Goal: Information Seeking & Learning: Check status

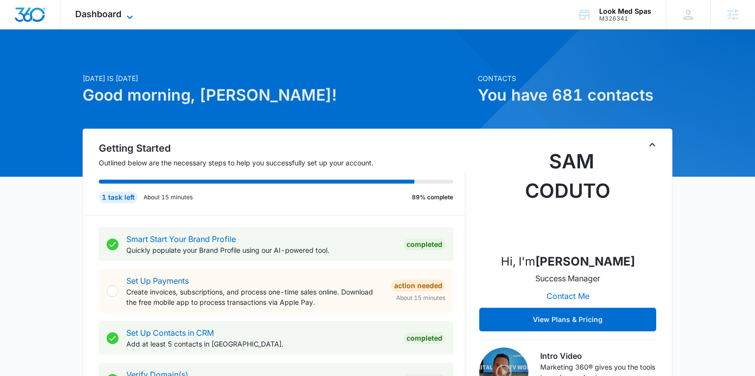
click at [110, 14] on span "Dashboard" at bounding box center [98, 14] width 46 height 10
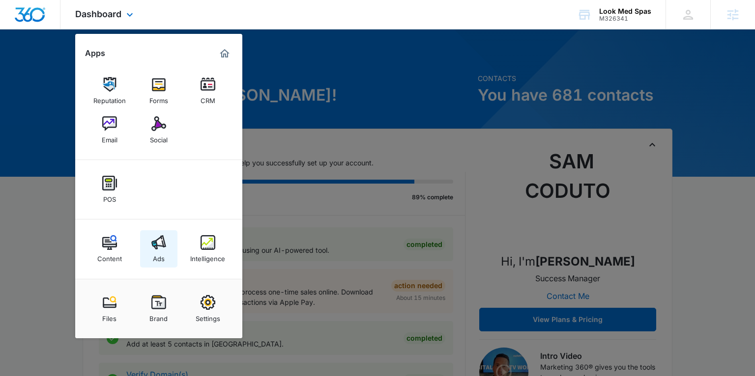
click at [160, 244] on img at bounding box center [158, 242] width 15 height 15
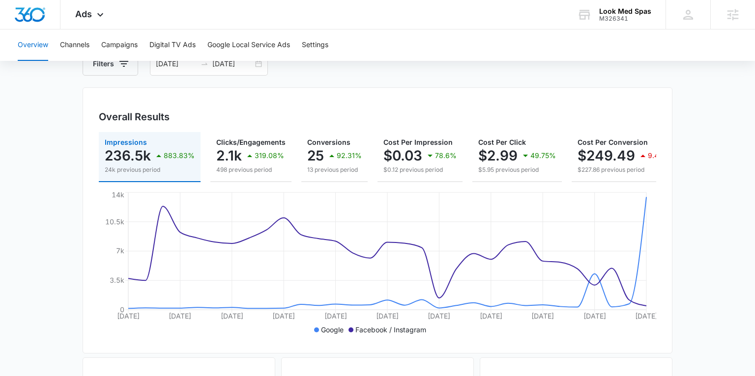
scroll to position [64, 0]
click at [83, 20] on div "Ads Apps Reputation Forms CRM Email Social POS Content Ads Intelligence Files B…" at bounding box center [90, 14] width 60 height 29
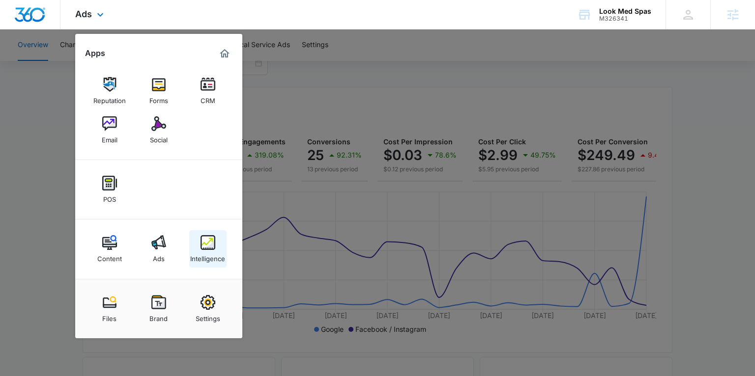
click at [204, 242] on img at bounding box center [207, 242] width 15 height 15
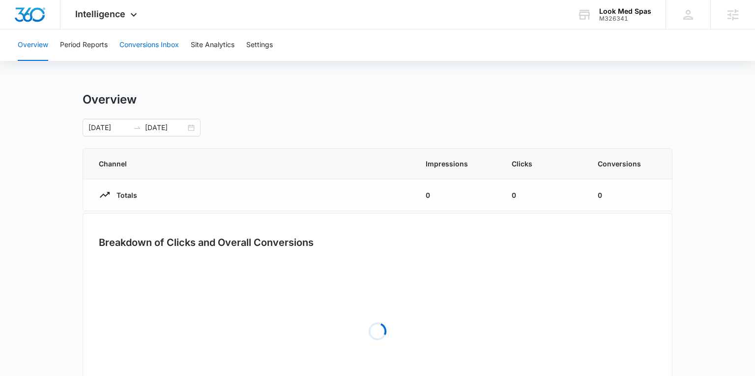
click at [131, 42] on button "Conversions Inbox" at bounding box center [148, 44] width 59 height 31
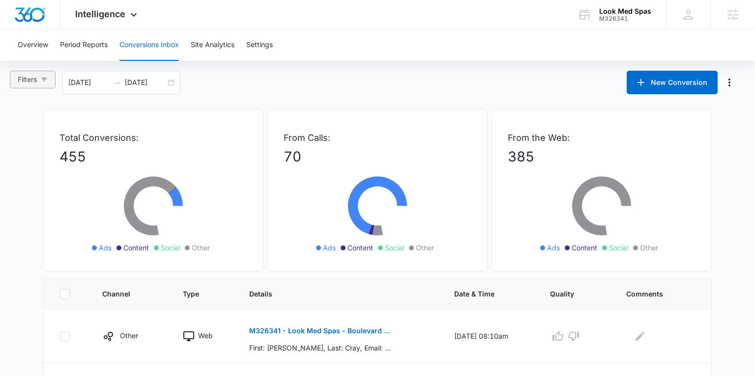
click at [45, 83] on icon "button" at bounding box center [44, 79] width 7 height 7
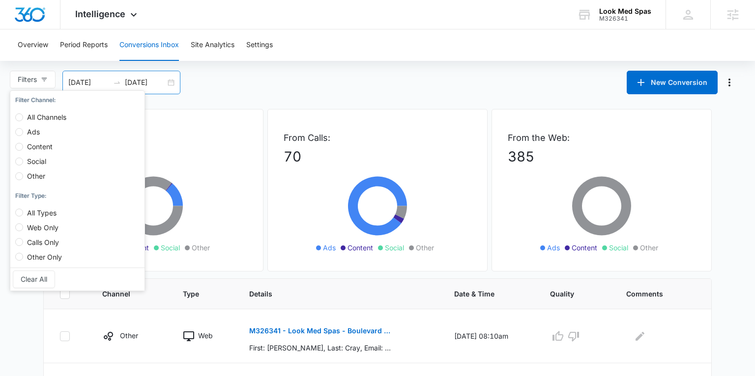
drag, startPoint x: 122, startPoint y: 79, endPoint x: 95, endPoint y: 81, distance: 27.6
click at [122, 79] on div at bounding box center [117, 83] width 16 height 8
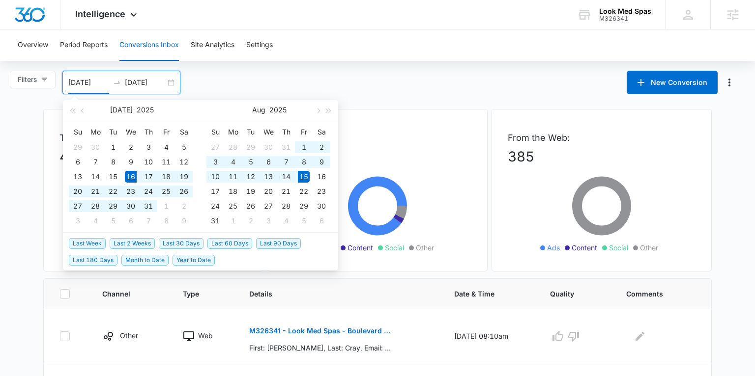
click at [95, 81] on input "07/16/2025" at bounding box center [88, 82] width 41 height 11
type input "08/05/2025"
click at [253, 164] on div "5" at bounding box center [251, 162] width 12 height 12
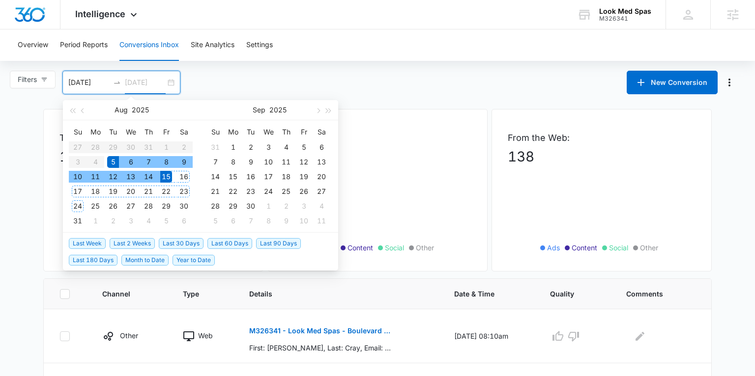
type input "08/15/2025"
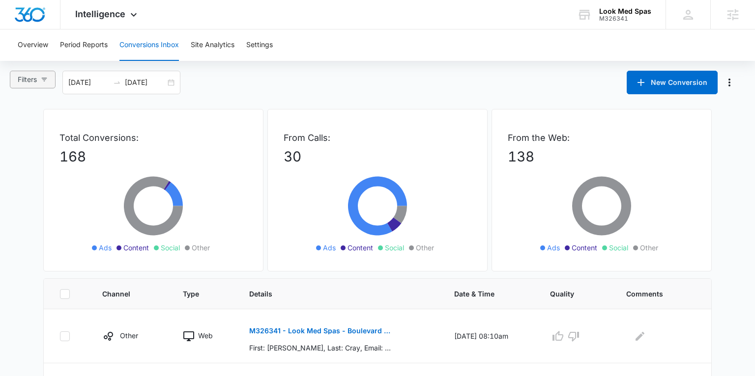
click at [45, 79] on icon "button" at bounding box center [44, 79] width 7 height 7
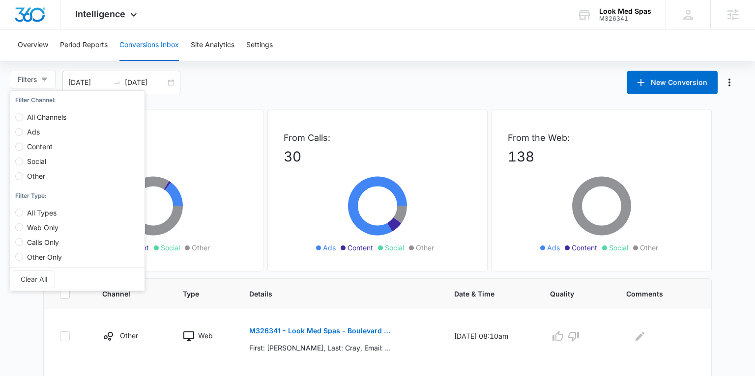
click at [29, 135] on label "Content" at bounding box center [42, 142] width 55 height 15
click at [23, 143] on input "Content" at bounding box center [19, 147] width 8 height 8
radio input "true"
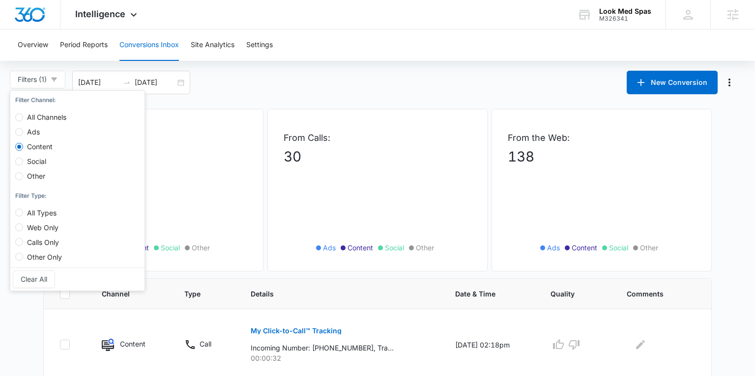
click at [37, 130] on span "Ads" at bounding box center [33, 132] width 21 height 8
click at [23, 130] on input "Ads" at bounding box center [19, 132] width 8 height 8
radio input "true"
radio input "false"
click at [232, 94] on div "Filters (1) Filter Channel : All Channels Ads Content Social Other Filter Type …" at bounding box center [377, 83] width 755 height 24
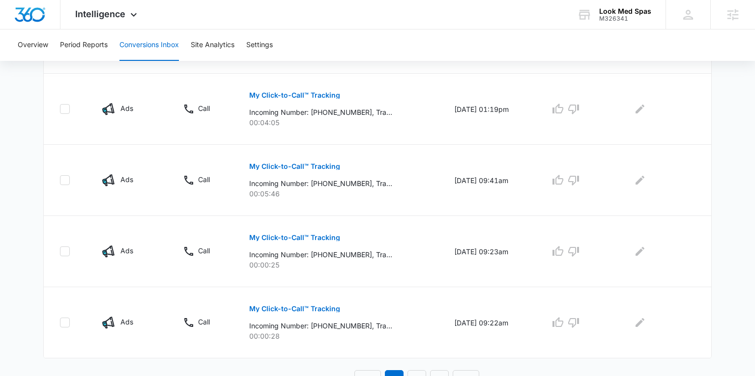
scroll to position [674, 0]
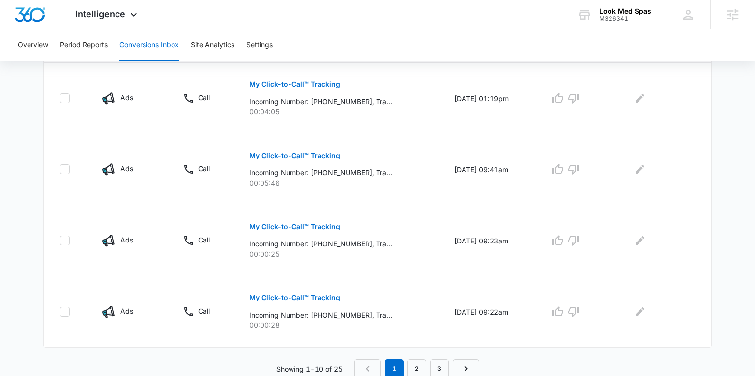
click at [429, 367] on nav "1 2 3" at bounding box center [416, 369] width 125 height 19
click at [441, 368] on link "3" at bounding box center [439, 369] width 19 height 19
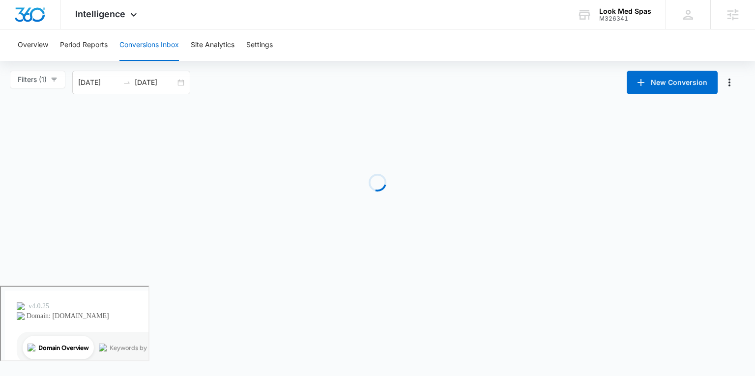
click at [442, 365] on body "Intelligence Apps Reputation Forms CRM Email Social POS Content Ads Intelligenc…" at bounding box center [377, 188] width 755 height 376
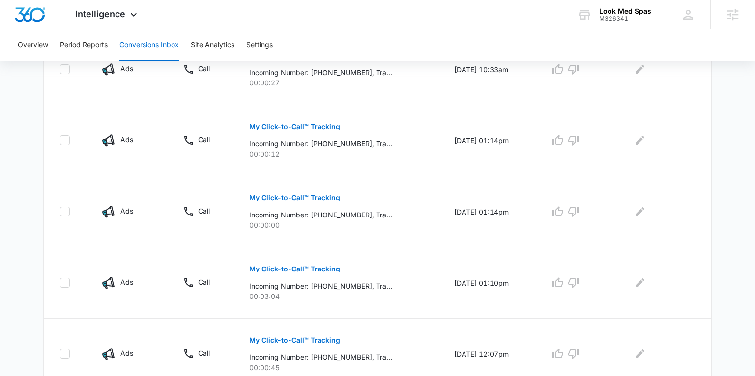
scroll to position [318, 0]
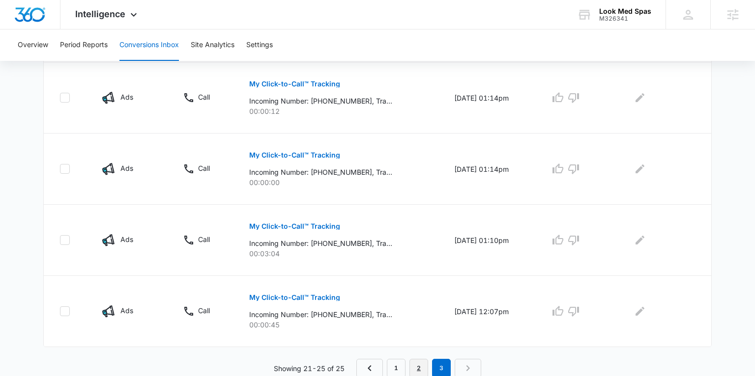
click at [418, 359] on link "2" at bounding box center [418, 368] width 19 height 19
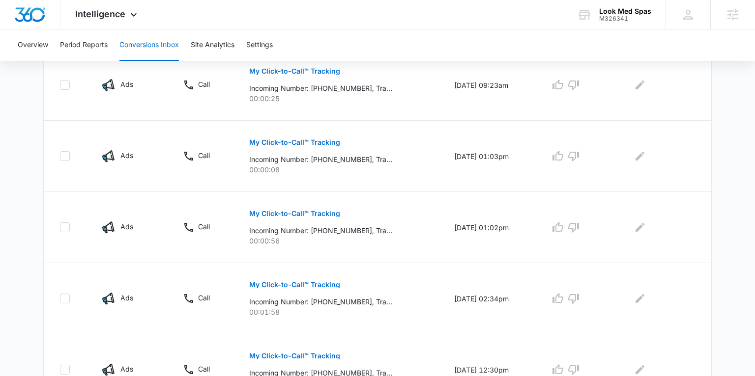
scroll to position [674, 0]
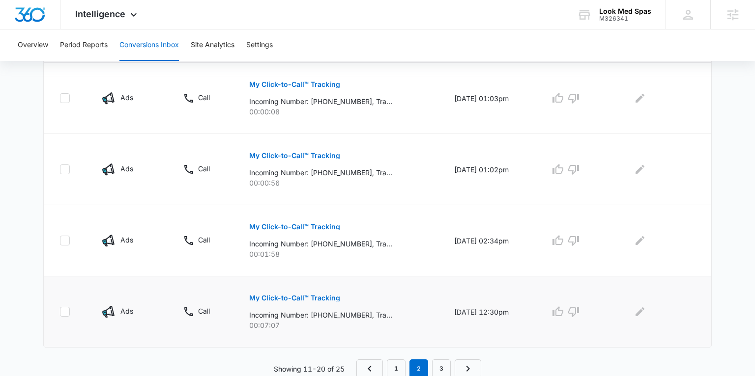
click at [306, 297] on p "My Click-to-Call™ Tracking" at bounding box center [294, 298] width 91 height 7
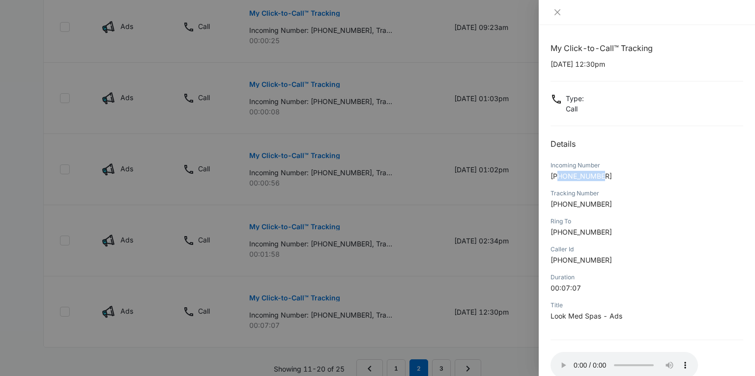
drag, startPoint x: 560, startPoint y: 175, endPoint x: 610, endPoint y: 175, distance: 50.6
click at [610, 175] on p "+17089866806" at bounding box center [646, 176] width 193 height 10
copy span "7089866806"
click at [555, 11] on icon "close" at bounding box center [557, 12] width 8 height 8
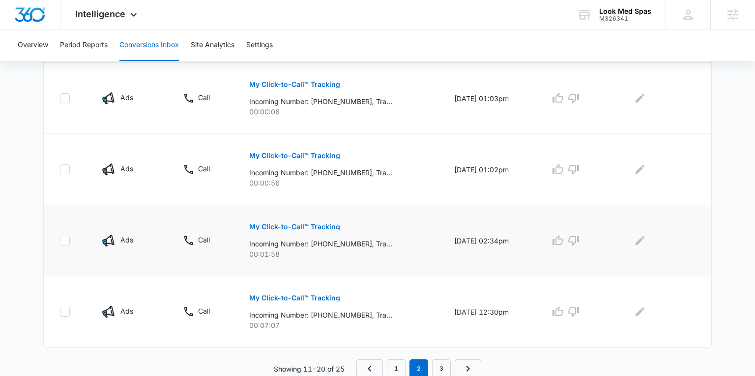
click at [268, 225] on p "My Click-to-Call™ Tracking" at bounding box center [294, 227] width 91 height 7
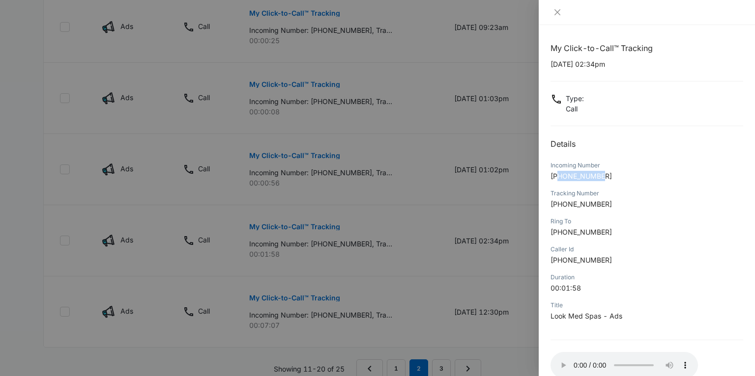
drag, startPoint x: 604, startPoint y: 174, endPoint x: 560, endPoint y: 178, distance: 44.8
click at [560, 178] on p "+19134845739" at bounding box center [646, 176] width 193 height 10
copy span "9134845739"
click at [556, 10] on icon "close" at bounding box center [557, 12] width 6 height 6
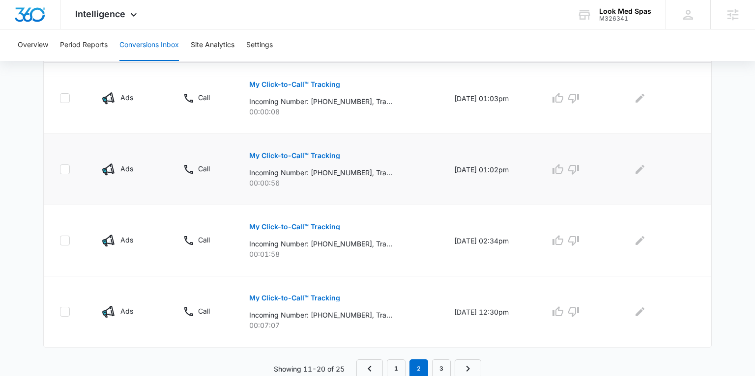
click at [266, 157] on p "My Click-to-Call™ Tracking" at bounding box center [294, 155] width 91 height 7
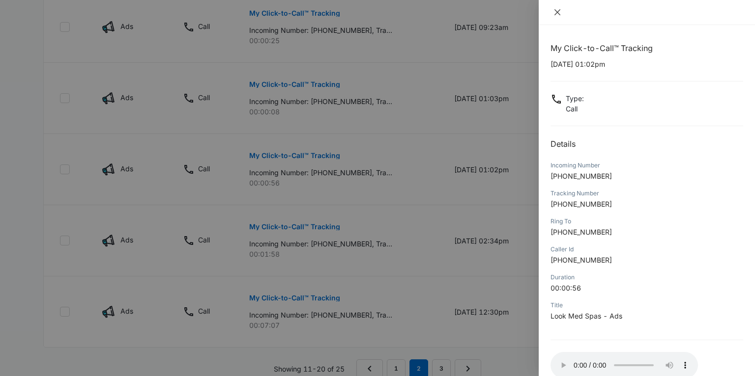
click at [557, 13] on icon "close" at bounding box center [557, 12] width 6 height 6
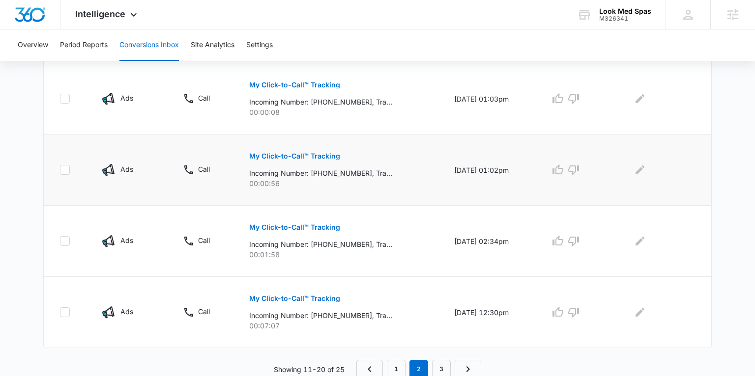
click at [315, 153] on p "My Click-to-Call™ Tracking" at bounding box center [294, 156] width 91 height 7
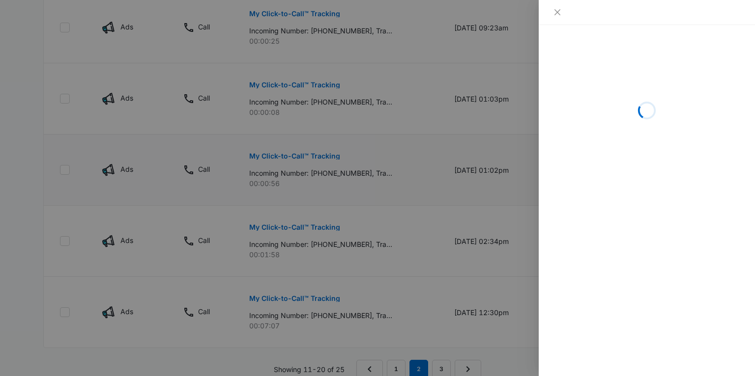
scroll to position [674, 0]
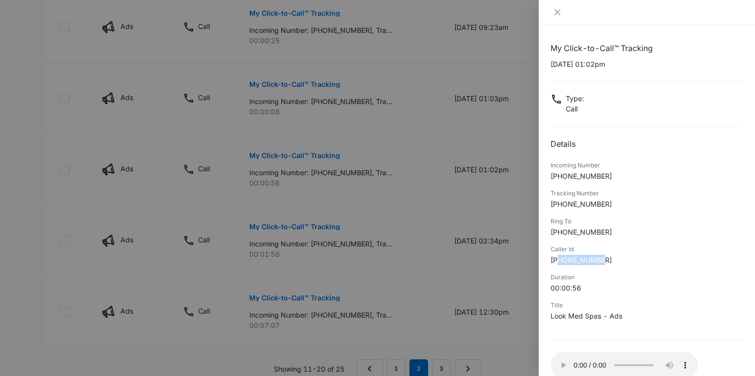
drag, startPoint x: 607, startPoint y: 260, endPoint x: 558, endPoint y: 261, distance: 49.2
click at [558, 261] on p "+18164015750" at bounding box center [646, 260] width 193 height 10
copy span "8164015750"
click at [557, 12] on icon "close" at bounding box center [557, 12] width 6 height 6
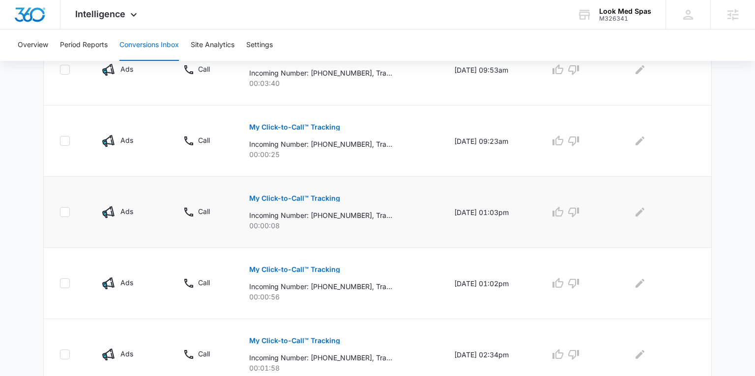
scroll to position [556, 0]
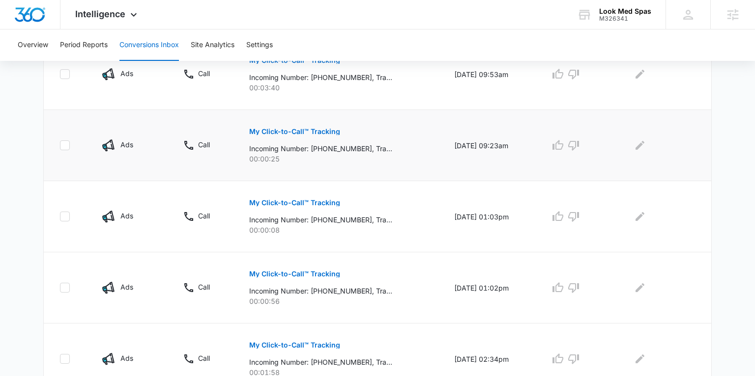
click at [268, 128] on p "My Click-to-Call™ Tracking" at bounding box center [294, 131] width 91 height 7
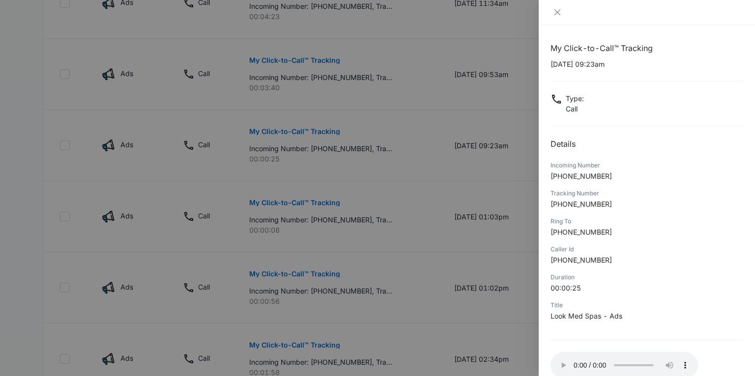
scroll to position [556, 0]
click at [557, 12] on icon "close" at bounding box center [557, 12] width 6 height 6
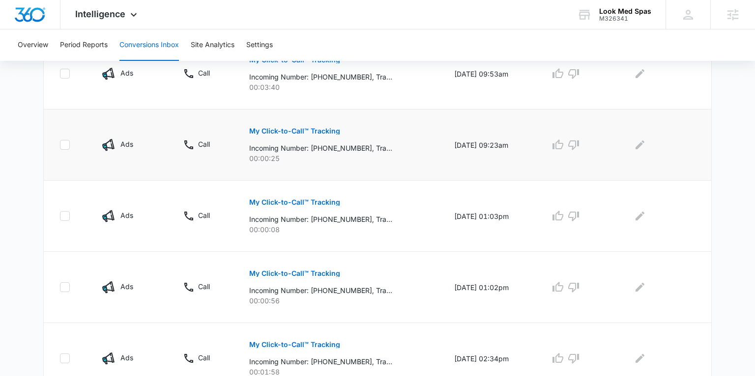
click at [293, 140] on button "My Click-to-Call™ Tracking" at bounding box center [294, 131] width 91 height 24
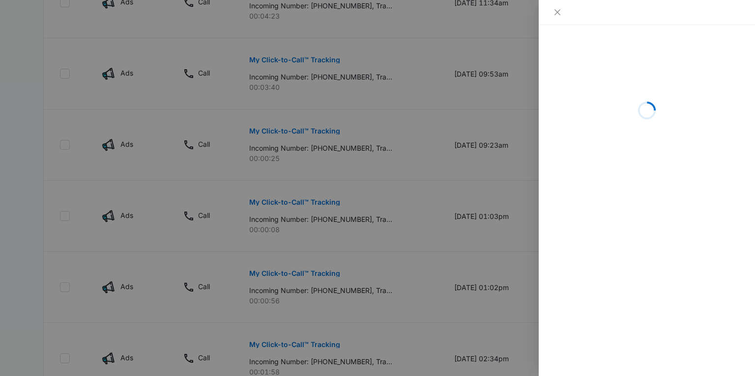
click at [312, 146] on div at bounding box center [377, 188] width 755 height 376
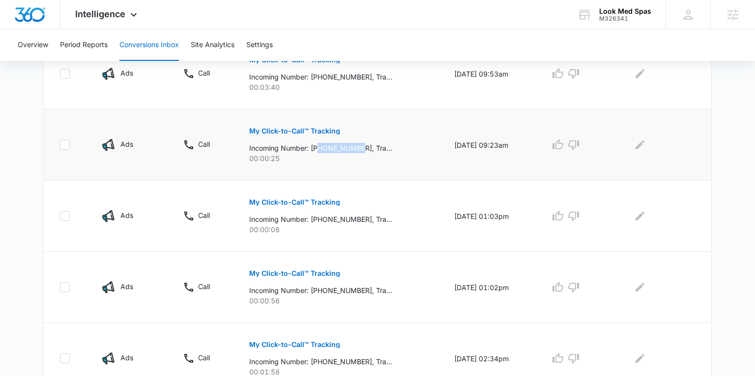
drag, startPoint x: 314, startPoint y: 147, endPoint x: 357, endPoint y: 147, distance: 42.7
click at [357, 147] on p "Incoming Number: +19135221643, Tracking Number: +19132283422, Ring To: +1913456…" at bounding box center [320, 148] width 143 height 10
copy p "9135221643"
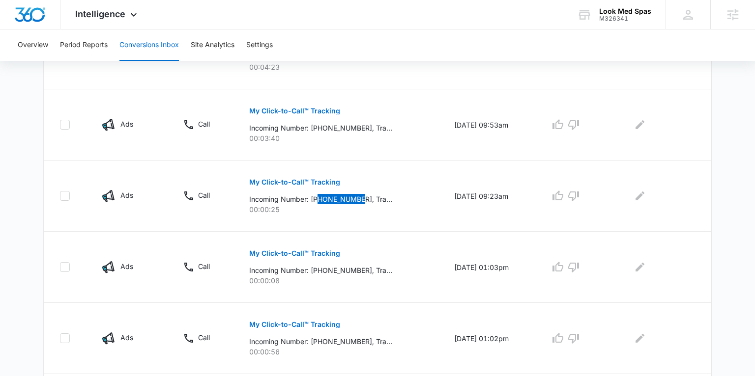
scroll to position [469, 0]
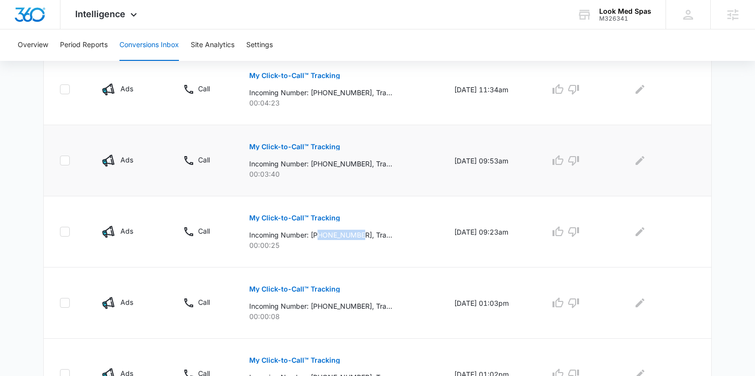
click at [267, 146] on p "My Click-to-Call™ Tracking" at bounding box center [294, 146] width 91 height 7
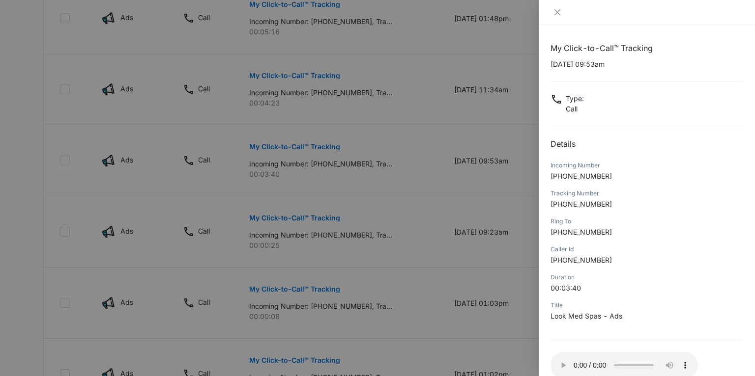
click at [563, 174] on span "+19132699914" at bounding box center [580, 176] width 61 height 8
drag, startPoint x: 561, startPoint y: 176, endPoint x: 607, endPoint y: 176, distance: 46.7
click at [607, 176] on p "+19132699914" at bounding box center [646, 176] width 193 height 10
copy span "9132699914"
click at [556, 13] on icon "close" at bounding box center [557, 12] width 6 height 6
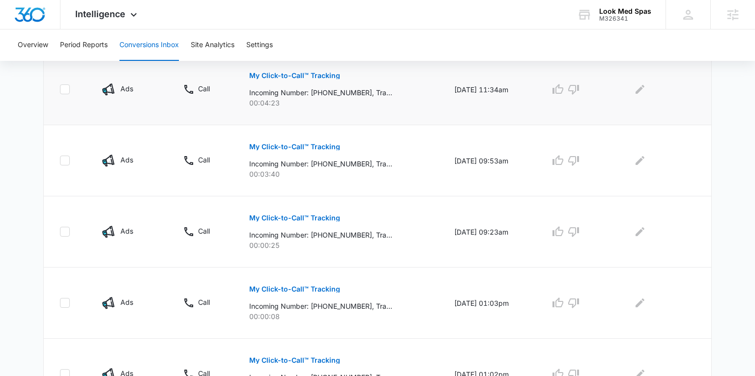
click at [279, 77] on p "My Click-to-Call™ Tracking" at bounding box center [294, 75] width 91 height 7
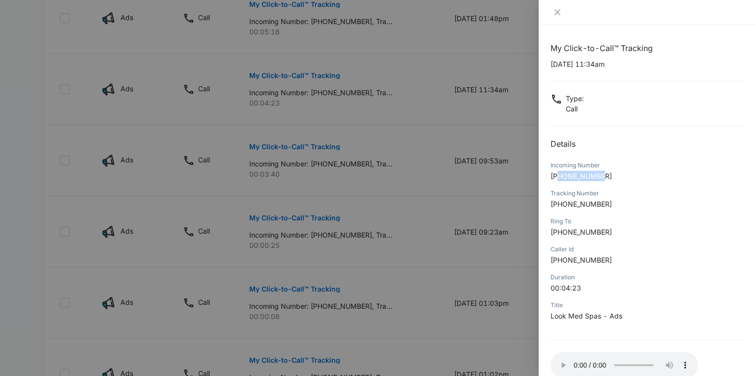
drag, startPoint x: 560, startPoint y: 172, endPoint x: 607, endPoint y: 174, distance: 47.2
click at [607, 174] on p "+14024504641" at bounding box center [646, 176] width 193 height 10
copy span "4024504641"
click at [557, 11] on icon "close" at bounding box center [557, 12] width 8 height 8
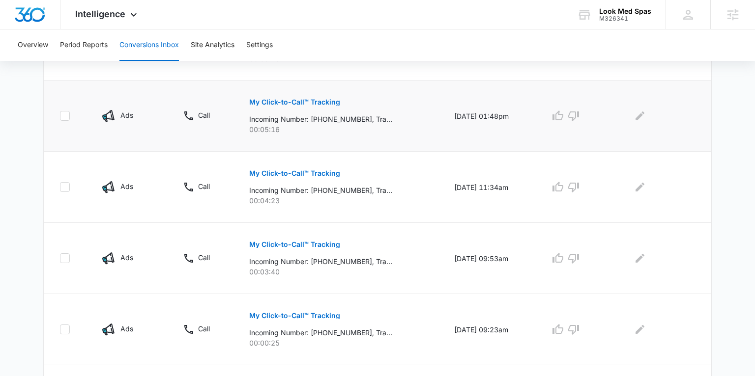
scroll to position [368, 0]
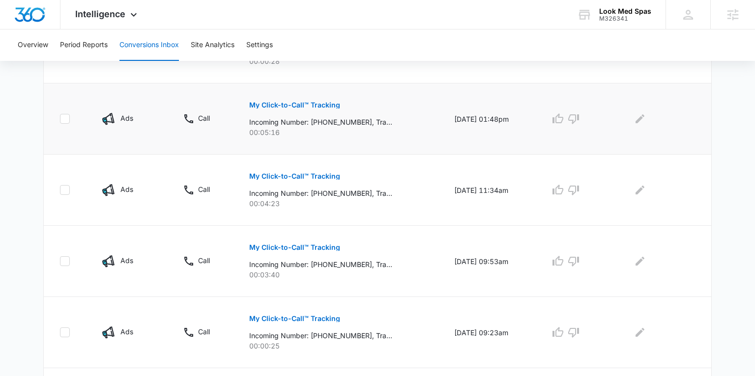
click at [274, 104] on p "My Click-to-Call™ Tracking" at bounding box center [294, 105] width 91 height 7
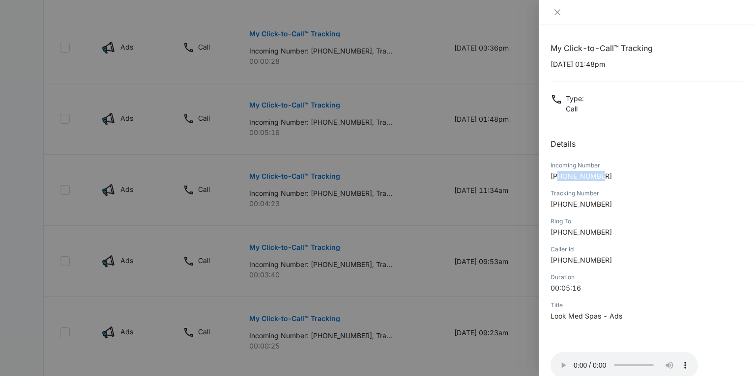
drag, startPoint x: 559, startPoint y: 176, endPoint x: 620, endPoint y: 177, distance: 60.9
click at [620, 177] on p "+19135442167" at bounding box center [646, 176] width 193 height 10
copy span "9135442167"
click at [558, 12] on icon "close" at bounding box center [557, 12] width 8 height 8
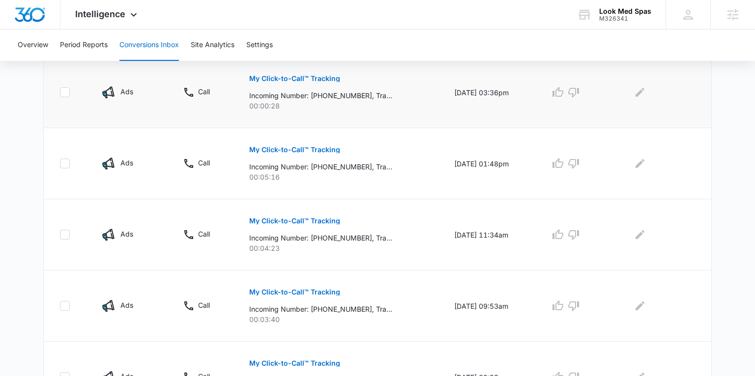
scroll to position [314, 0]
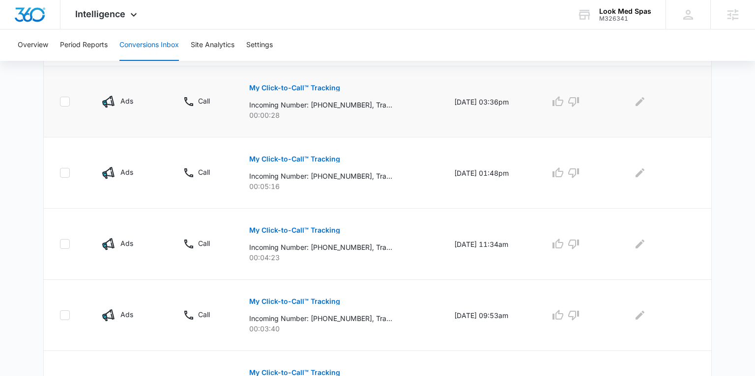
click at [284, 88] on p "My Click-to-Call™ Tracking" at bounding box center [294, 88] width 91 height 7
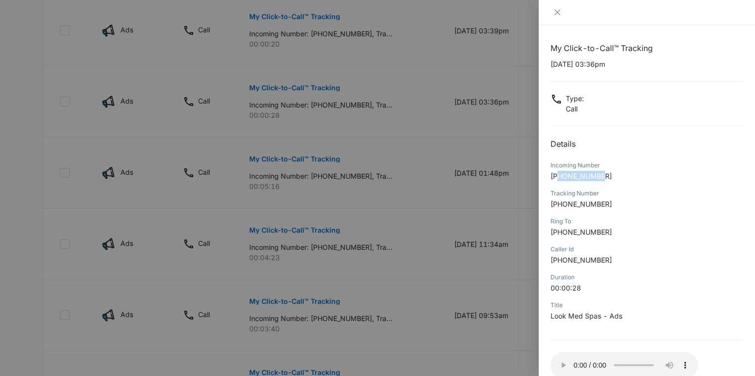
drag, startPoint x: 559, startPoint y: 175, endPoint x: 617, endPoint y: 176, distance: 57.5
click at [617, 176] on p "+18164015750" at bounding box center [646, 176] width 193 height 10
copy span "8164015750"
click at [556, 12] on icon "close" at bounding box center [557, 12] width 8 height 8
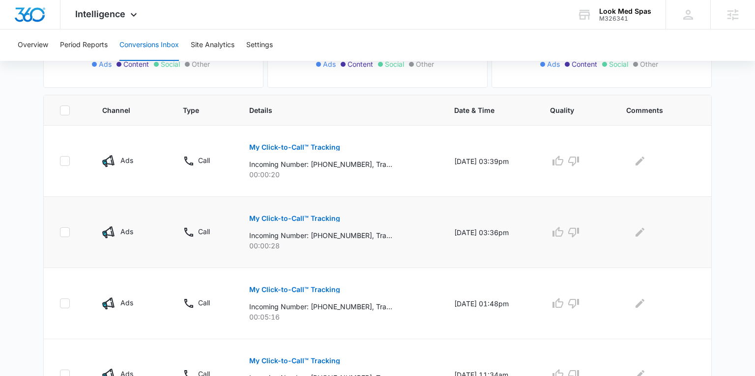
scroll to position [183, 0]
click at [306, 149] on p "My Click-to-Call™ Tracking" at bounding box center [294, 147] width 91 height 7
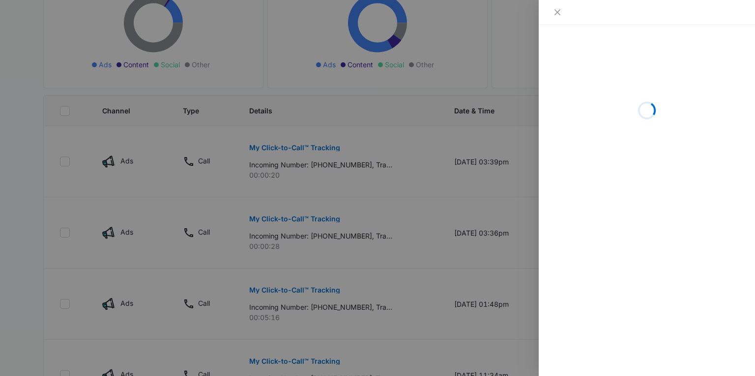
scroll to position [184, 0]
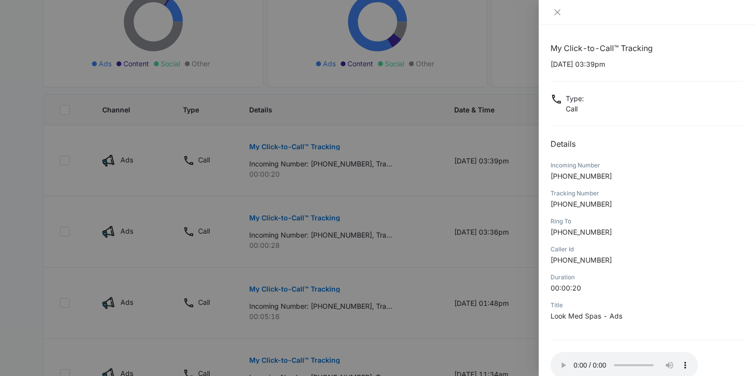
drag, startPoint x: 312, startPoint y: 305, endPoint x: 360, endPoint y: 339, distance: 58.8
click at [363, 328] on div at bounding box center [377, 188] width 755 height 376
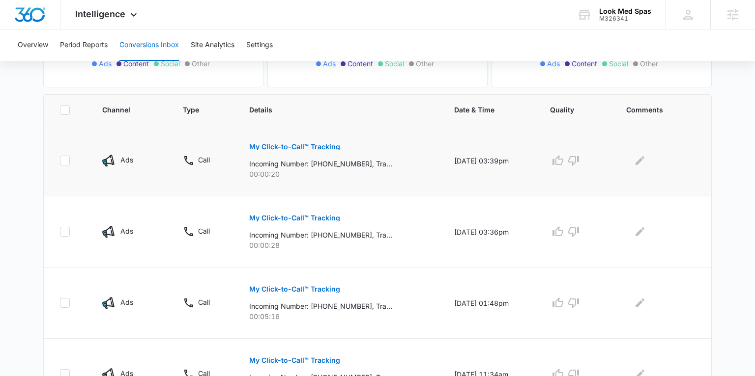
click at [297, 143] on p "My Click-to-Call™ Tracking" at bounding box center [294, 146] width 91 height 7
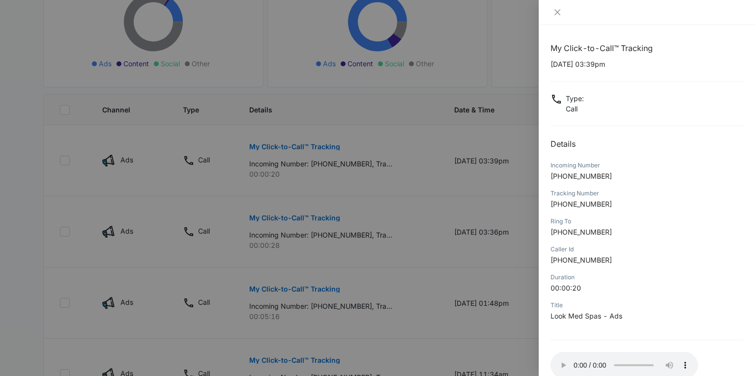
scroll to position [184, 0]
click at [556, 12] on icon "close" at bounding box center [557, 12] width 6 height 6
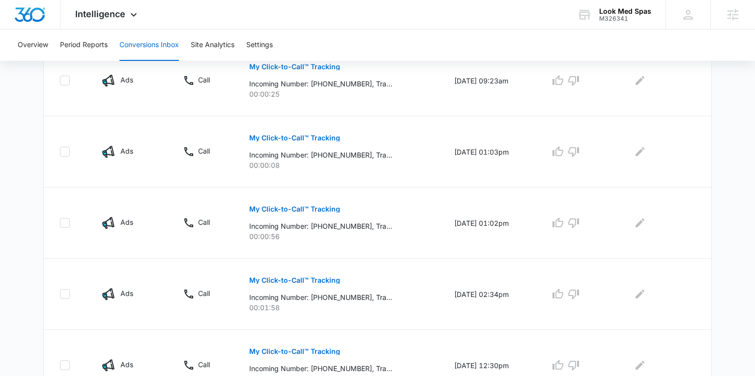
scroll to position [674, 0]
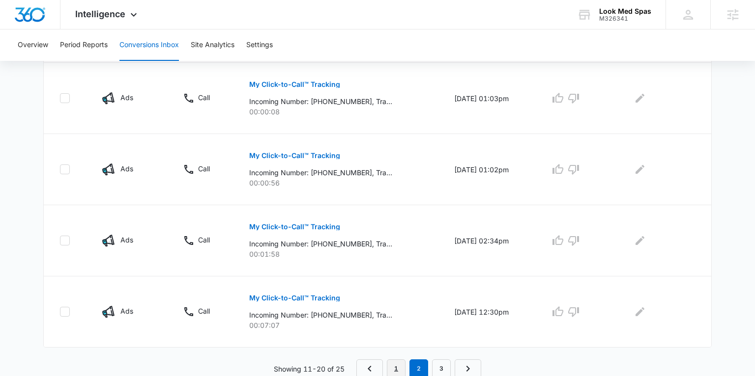
click at [395, 366] on link "1" at bounding box center [396, 369] width 19 height 19
click at [281, 296] on p "My Click-to-Call™ Tracking" at bounding box center [294, 298] width 91 height 7
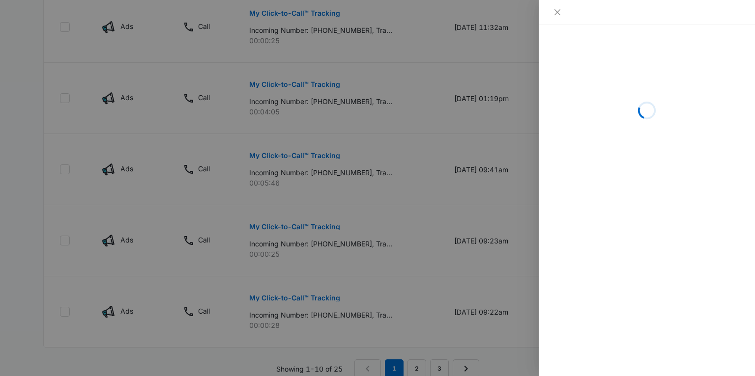
scroll to position [675, 0]
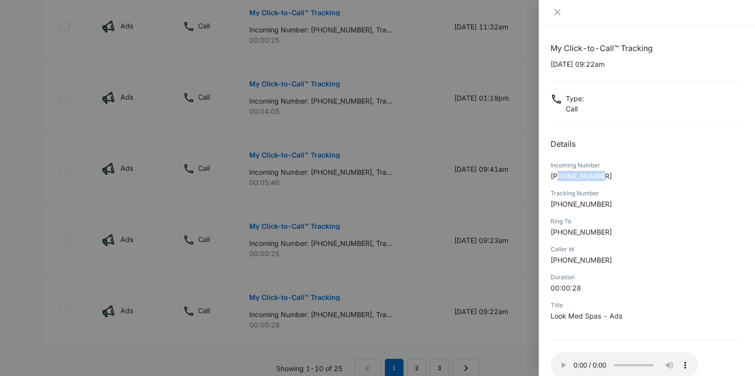
drag, startPoint x: 559, startPoint y: 175, endPoint x: 606, endPoint y: 176, distance: 46.7
click at [606, 176] on p "+19134848074" at bounding box center [646, 176] width 193 height 10
copy span "9134848074"
click at [559, 13] on icon "close" at bounding box center [557, 12] width 8 height 8
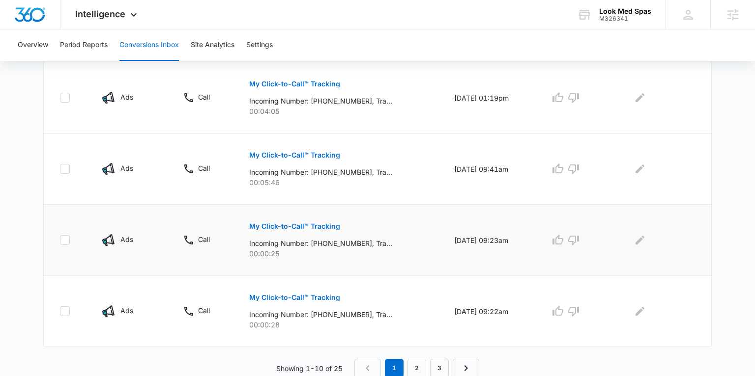
scroll to position [674, 0]
click at [300, 225] on p "My Click-to-Call™ Tracking" at bounding box center [294, 227] width 91 height 7
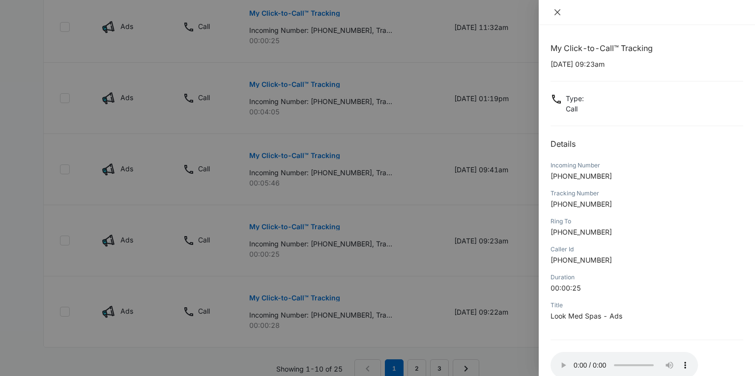
click at [558, 12] on icon "close" at bounding box center [557, 12] width 6 height 6
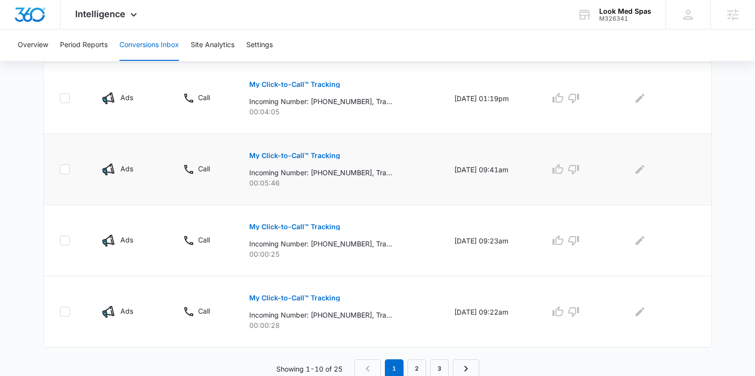
click at [279, 153] on p "My Click-to-Call™ Tracking" at bounding box center [294, 155] width 91 height 7
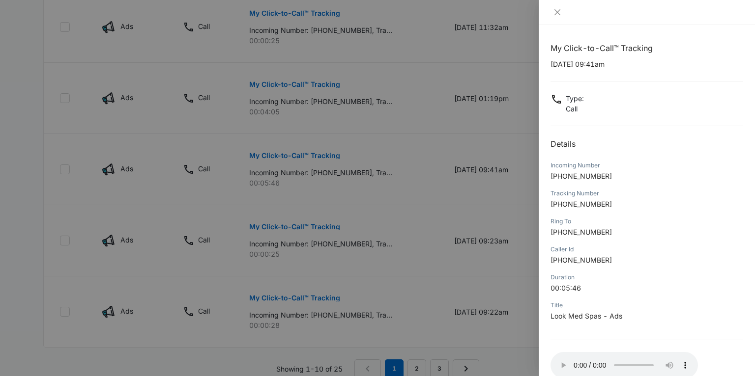
scroll to position [674, 0]
click at [553, 10] on button "Close" at bounding box center [557, 12] width 14 height 9
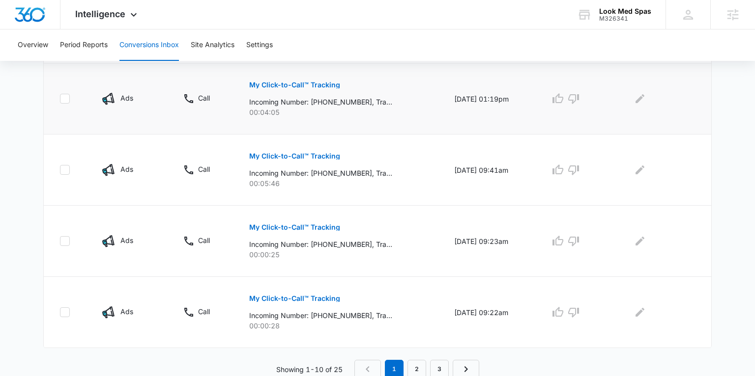
click at [309, 84] on p "My Click-to-Call™ Tracking" at bounding box center [294, 85] width 91 height 7
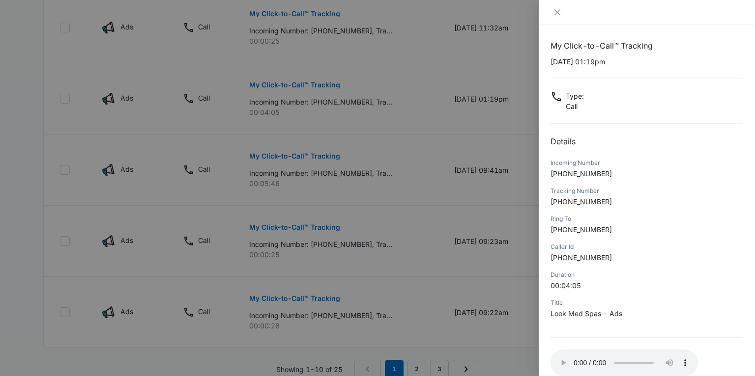
scroll to position [0, 0]
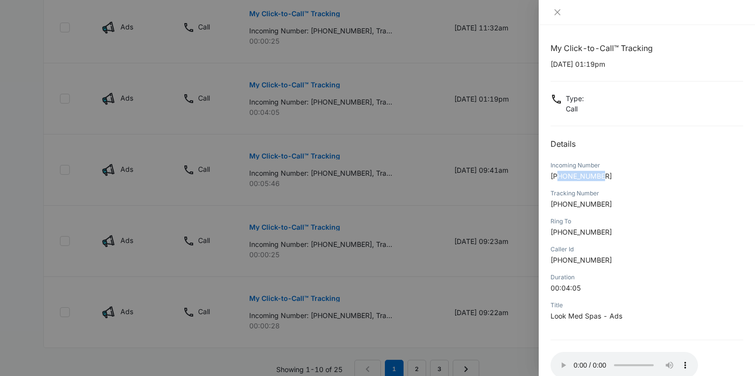
drag, startPoint x: 561, startPoint y: 175, endPoint x: 605, endPoint y: 176, distance: 44.7
click at [605, 176] on p "+19138045865" at bounding box center [646, 176] width 193 height 10
copy span "9138045865"
click at [557, 12] on icon "close" at bounding box center [557, 12] width 6 height 6
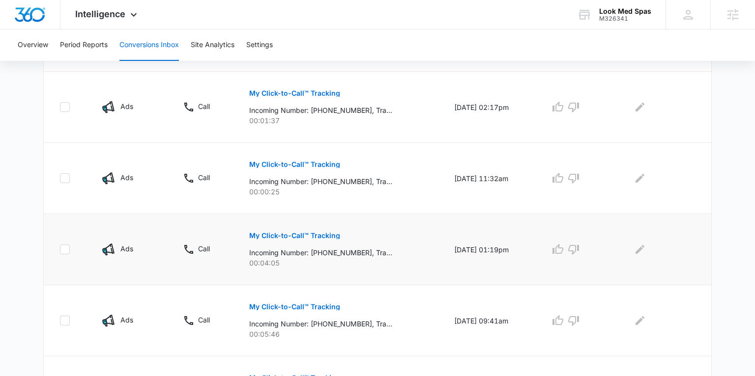
scroll to position [520, 0]
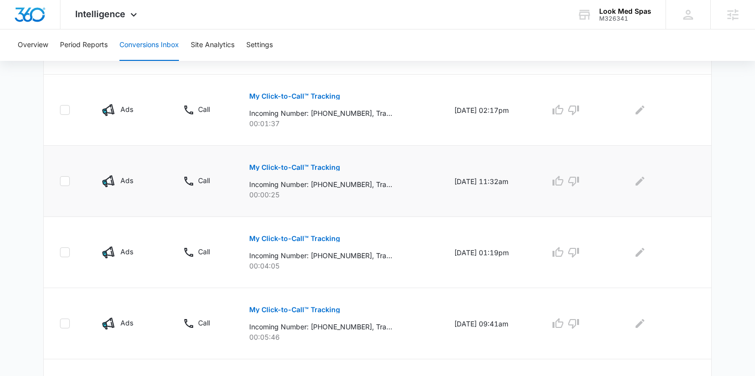
click at [284, 165] on p "My Click-to-Call™ Tracking" at bounding box center [294, 167] width 91 height 7
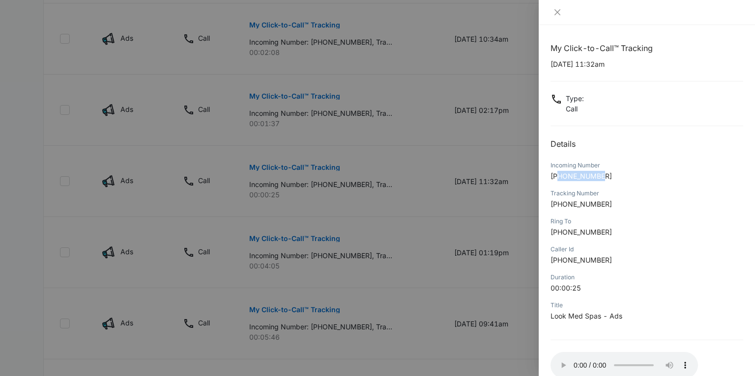
drag, startPoint x: 561, startPoint y: 176, endPoint x: 606, endPoint y: 177, distance: 45.2
click at [606, 177] on p "+18654068809" at bounding box center [646, 176] width 193 height 10
click at [556, 16] on icon "close" at bounding box center [557, 12] width 8 height 8
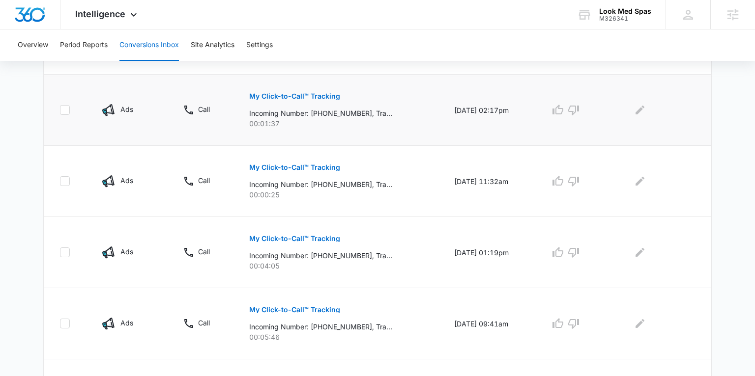
click at [271, 101] on button "My Click-to-Call™ Tracking" at bounding box center [294, 97] width 91 height 24
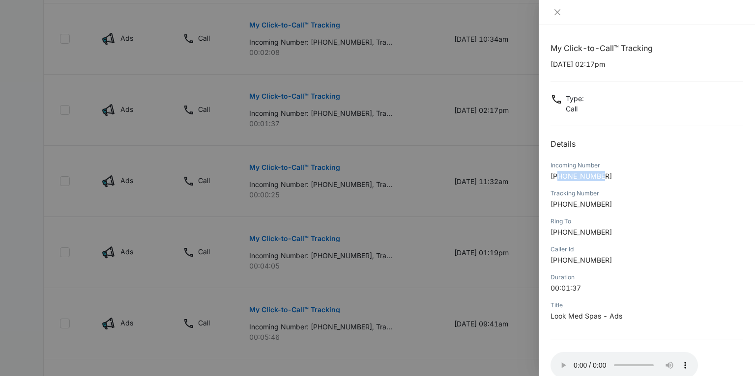
drag, startPoint x: 561, startPoint y: 176, endPoint x: 606, endPoint y: 178, distance: 45.2
click at [606, 178] on p "+19132445464" at bounding box center [646, 176] width 193 height 10
click at [299, 145] on div at bounding box center [377, 188] width 755 height 376
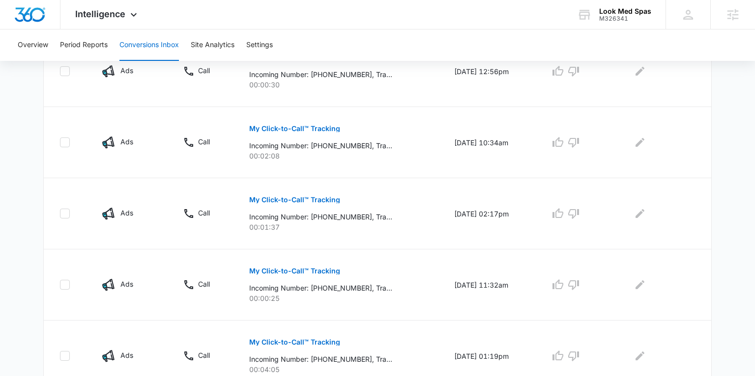
scroll to position [414, 0]
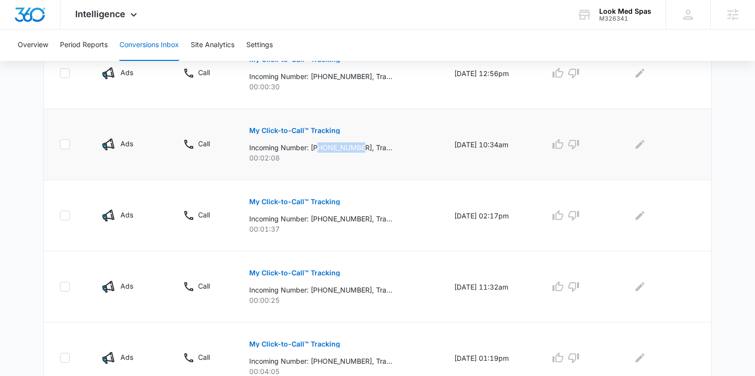
drag, startPoint x: 312, startPoint y: 145, endPoint x: 357, endPoint y: 151, distance: 44.5
click at [357, 151] on p "Incoming Number: +18165357735, Tracking Number: +19132283422, Ring To: +1913456…" at bounding box center [320, 147] width 143 height 10
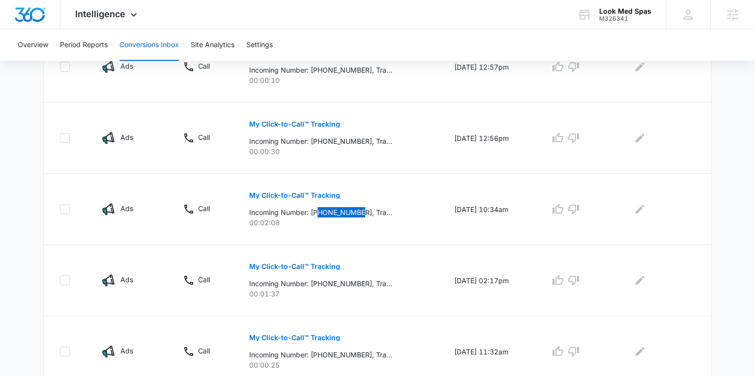
scroll to position [349, 0]
drag, startPoint x: 314, startPoint y: 141, endPoint x: 358, endPoint y: 144, distance: 43.8
click at [358, 144] on p "Incoming Number: +18168760434, Tracking Number: +19132283422, Ring To: +1913456…" at bounding box center [320, 142] width 143 height 10
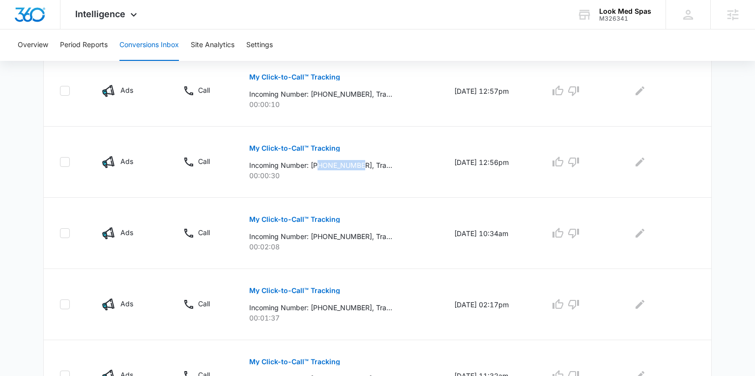
scroll to position [324, 0]
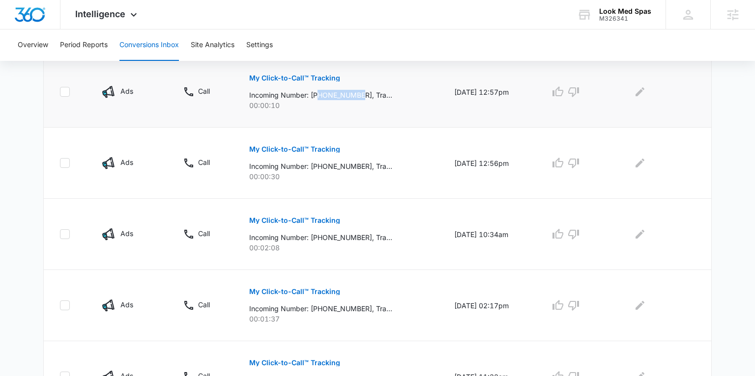
drag, startPoint x: 312, startPoint y: 95, endPoint x: 357, endPoint y: 96, distance: 44.2
click at [357, 96] on p "Incoming Number: +18168760434, Tracking Number: +19132283422, Ring To: +1913456…" at bounding box center [320, 95] width 143 height 10
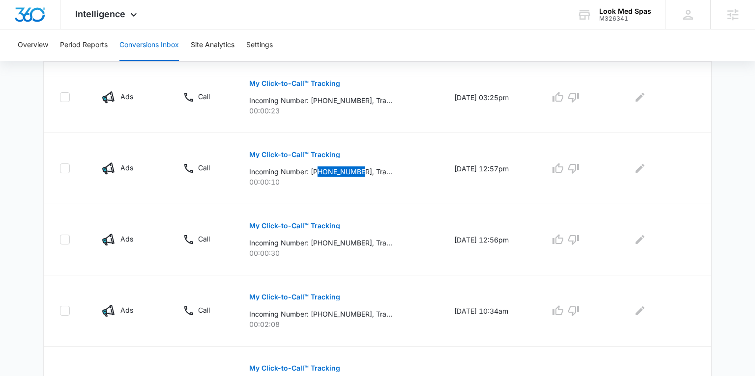
scroll to position [246, 0]
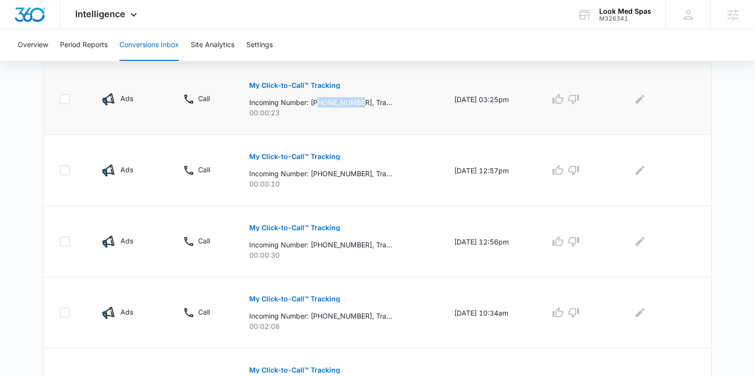
drag, startPoint x: 314, startPoint y: 99, endPoint x: 358, endPoint y: 103, distance: 43.4
click at [358, 103] on p "Incoming Number: +18176096924, Tracking Number: +19132283422, Ring To: +1913456…" at bounding box center [320, 102] width 143 height 10
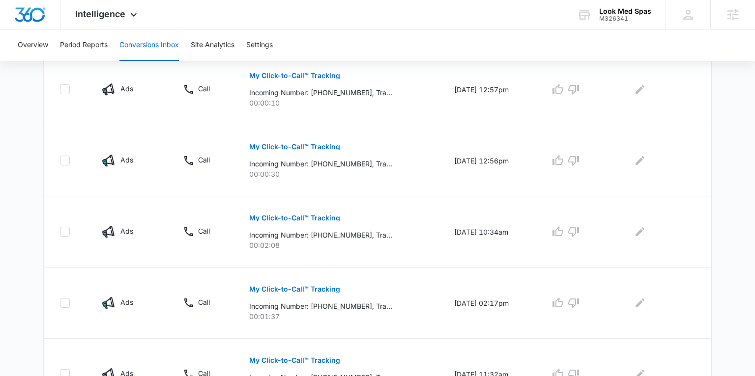
scroll to position [327, 0]
click at [294, 287] on p "My Click-to-Call™ Tracking" at bounding box center [294, 288] width 91 height 7
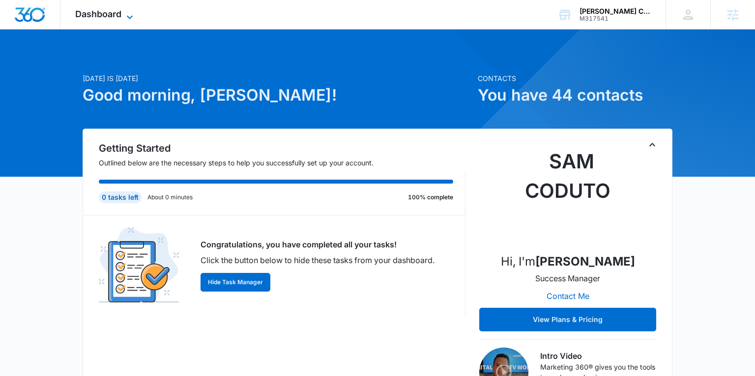
click at [116, 19] on span "Dashboard" at bounding box center [98, 14] width 46 height 10
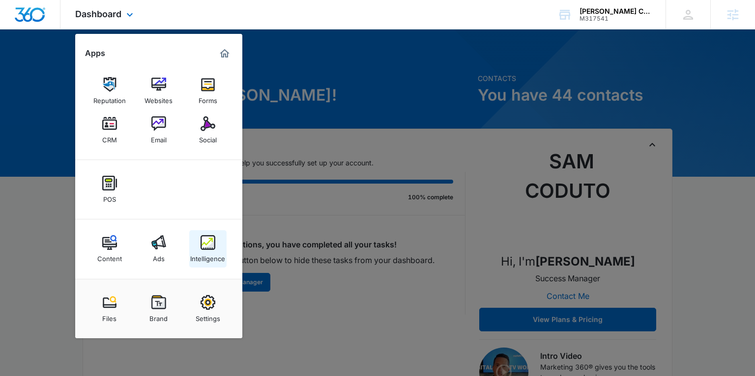
click at [208, 255] on div "Intelligence" at bounding box center [207, 256] width 35 height 13
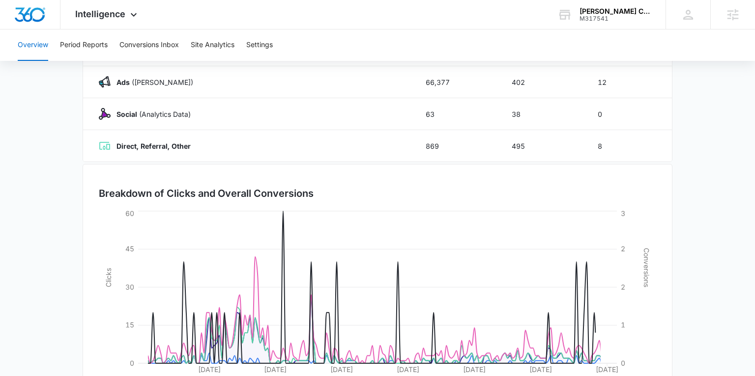
scroll to position [230, 0]
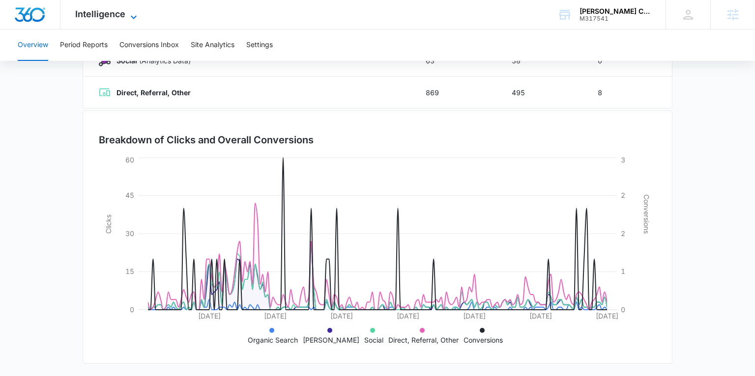
click at [101, 17] on span "Intelligence" at bounding box center [100, 14] width 50 height 10
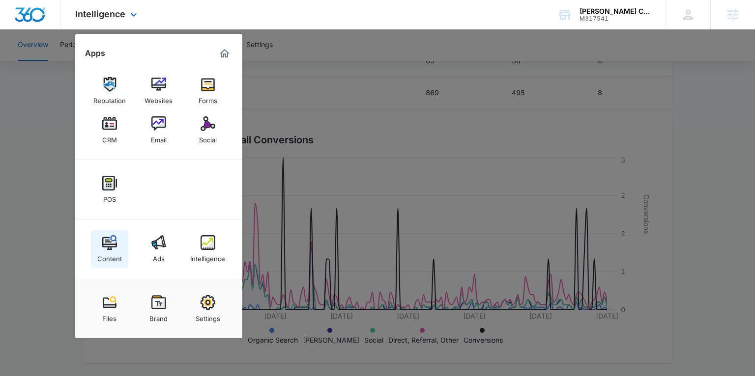
click at [113, 259] on div "Content" at bounding box center [109, 256] width 25 height 13
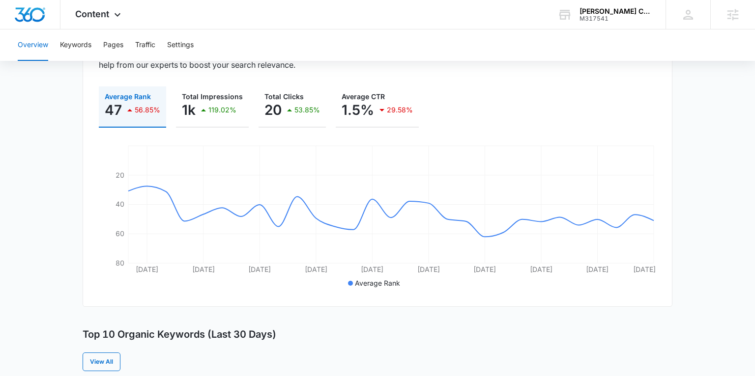
scroll to position [116, 0]
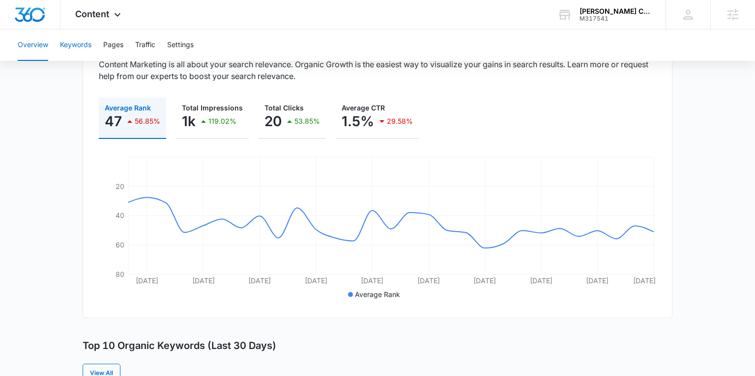
click at [82, 46] on button "Keywords" at bounding box center [75, 44] width 31 height 31
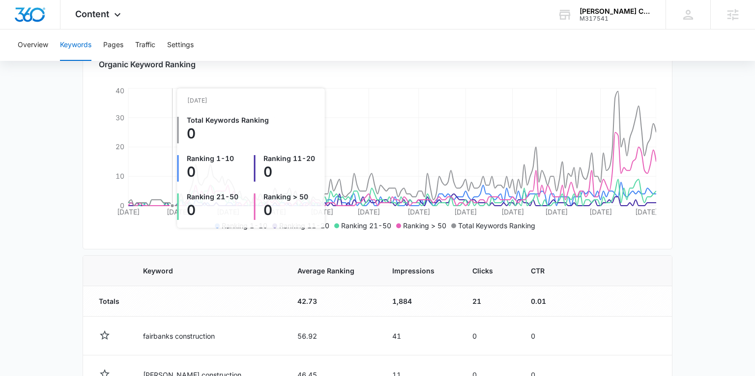
scroll to position [150, 0]
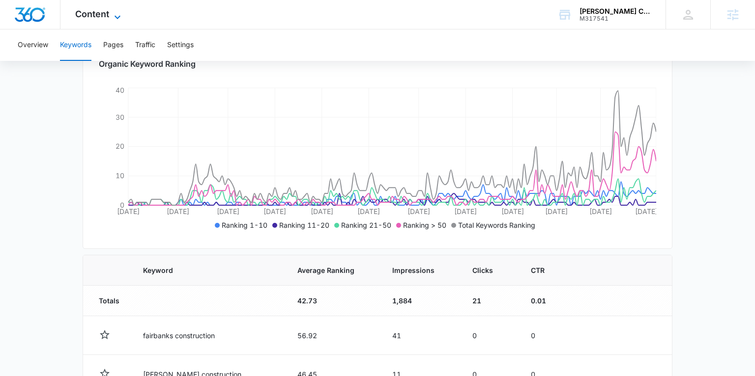
click at [115, 12] on icon at bounding box center [118, 17] width 12 height 12
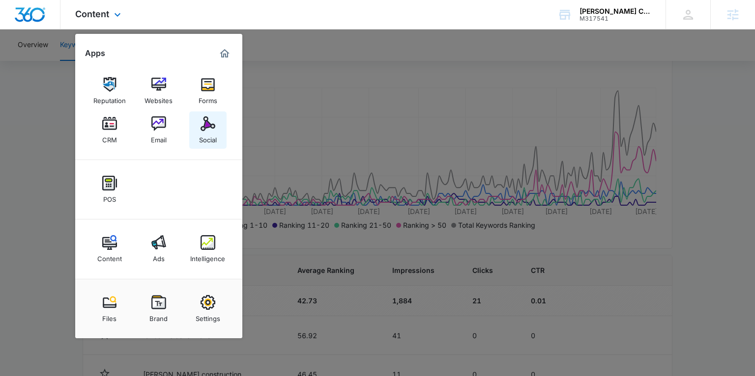
click at [218, 133] on link "Social" at bounding box center [207, 130] width 37 height 37
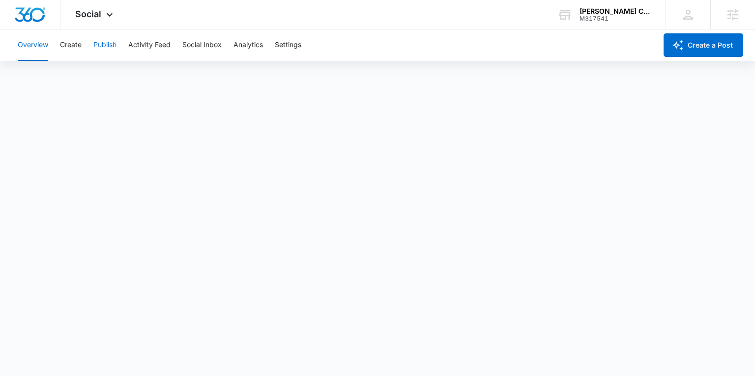
click at [108, 45] on button "Publish" at bounding box center [104, 44] width 23 height 31
click at [106, 14] on icon at bounding box center [110, 17] width 12 height 12
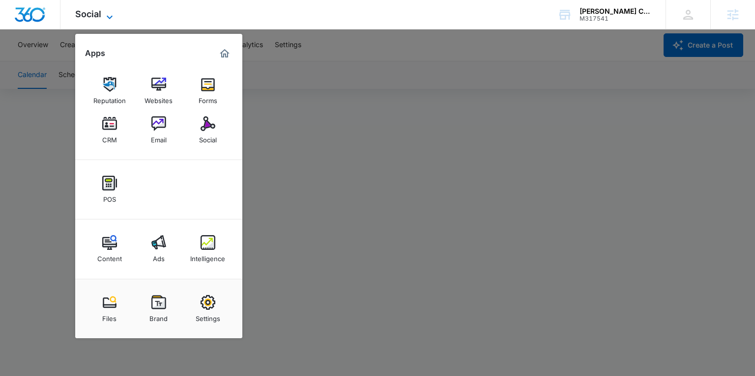
click at [85, 12] on span "Social" at bounding box center [88, 14] width 26 height 10
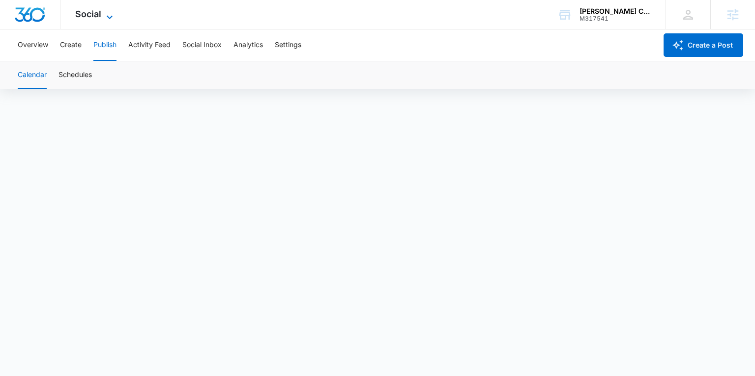
click at [100, 14] on span "Social" at bounding box center [88, 14] width 26 height 10
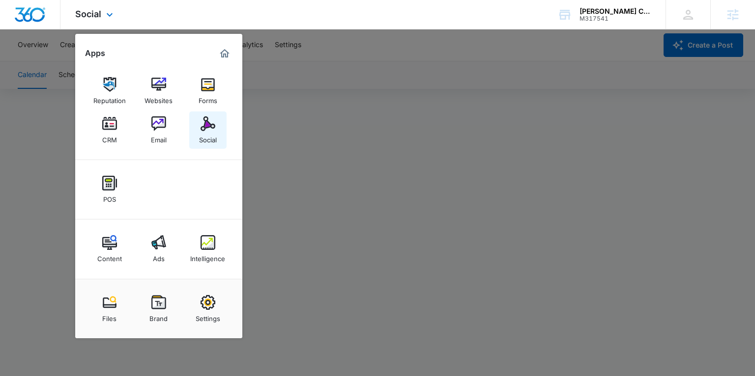
click at [210, 128] on img at bounding box center [207, 123] width 15 height 15
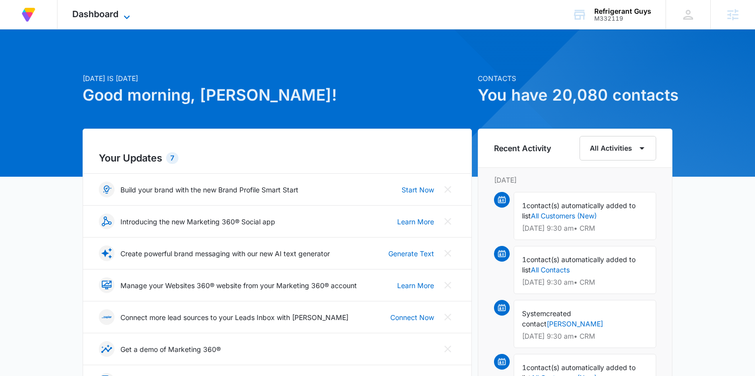
click at [112, 13] on span "Dashboard" at bounding box center [95, 14] width 46 height 10
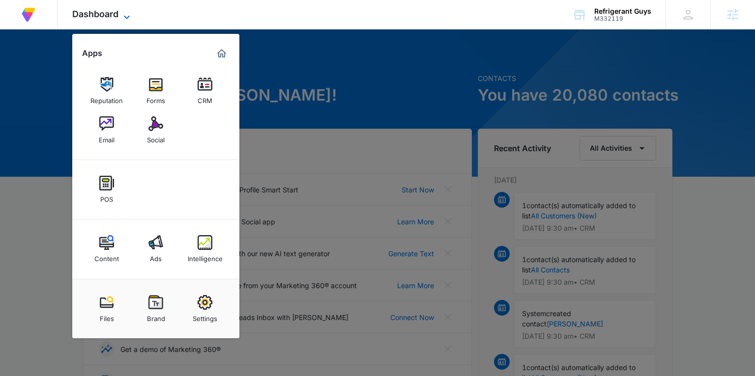
scroll to position [8, 0]
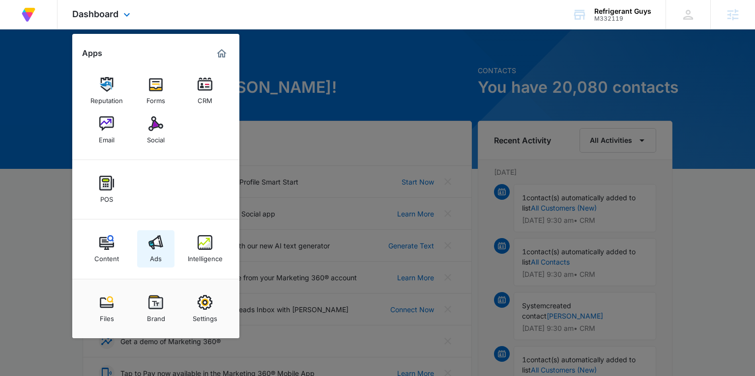
click at [155, 245] on img at bounding box center [155, 242] width 15 height 15
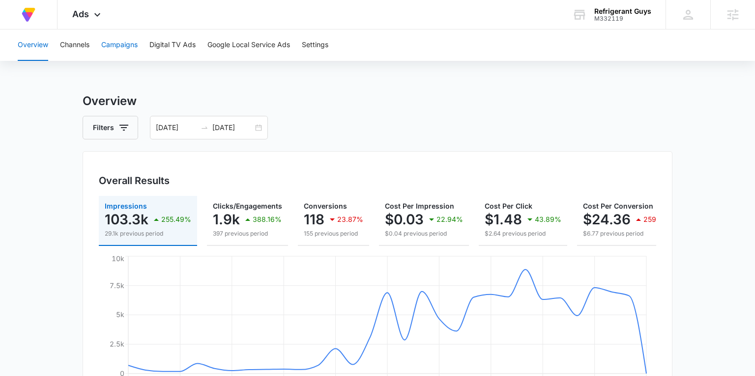
click at [133, 46] on button "Campaigns" at bounding box center [119, 44] width 36 height 31
click at [257, 127] on div "07/16/2025 08/15/2025" at bounding box center [209, 128] width 118 height 24
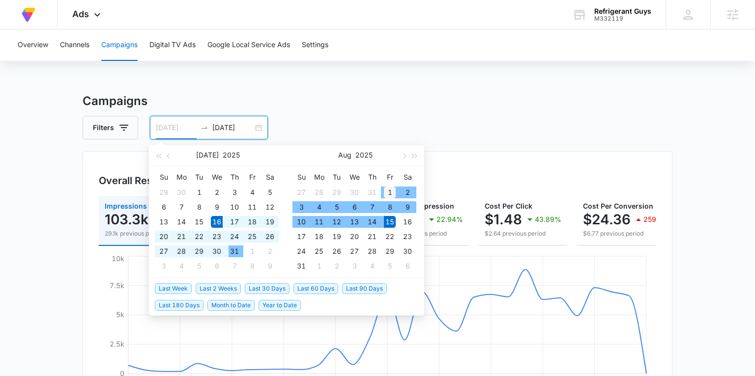
type input "08/01/2025"
click at [384, 191] on div "1" at bounding box center [390, 193] width 12 height 12
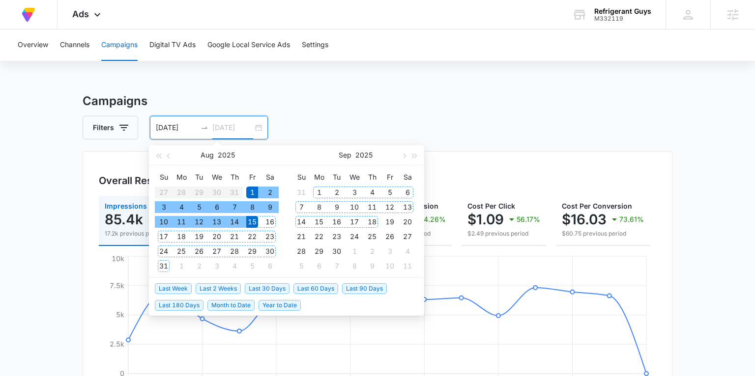
type input "[DATE]"
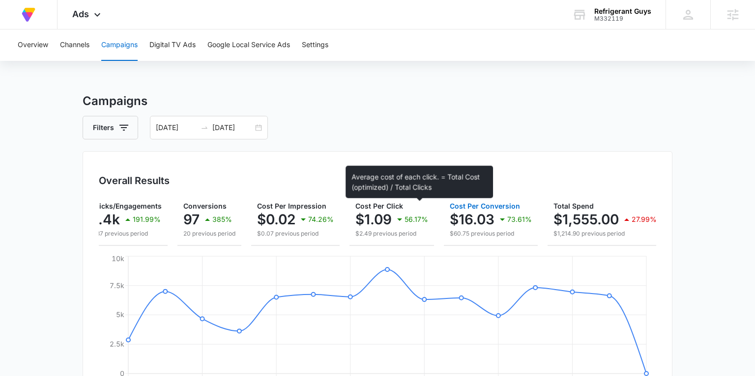
scroll to position [0, 122]
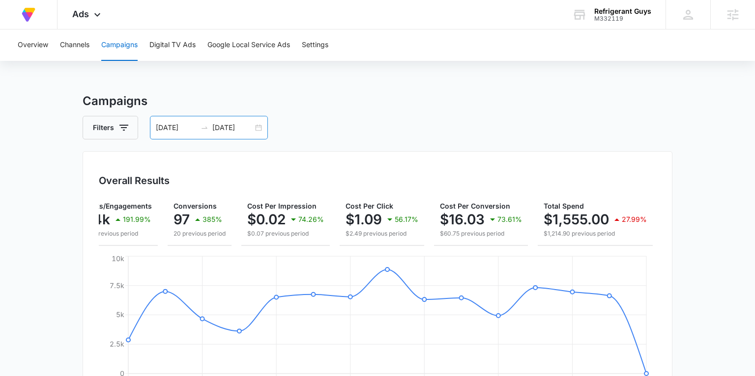
click at [260, 130] on div "08/01/2025 08/15/2025" at bounding box center [209, 128] width 118 height 24
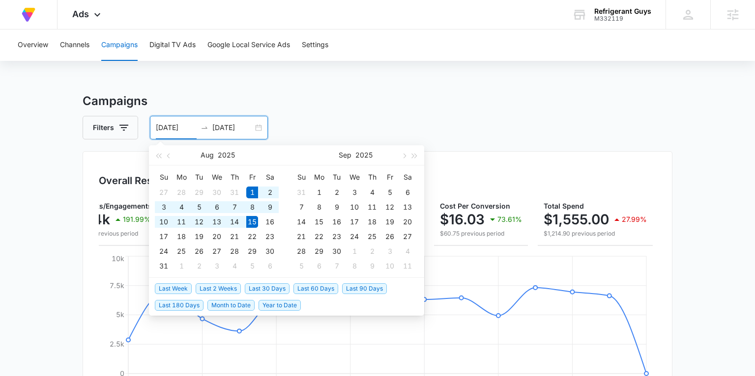
click at [457, 121] on div "Filters 08/01/2025 08/15/2025" at bounding box center [378, 128] width 590 height 24
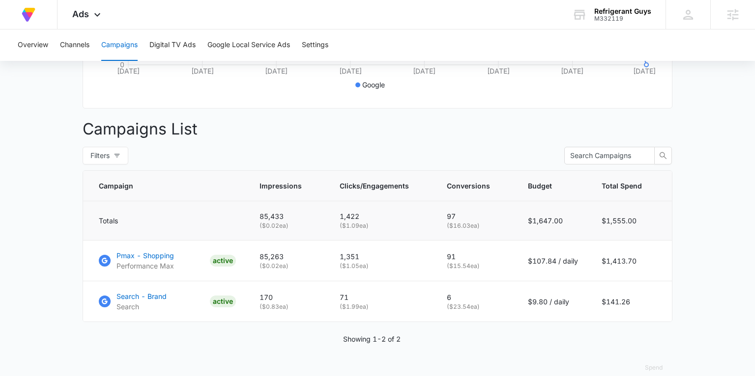
scroll to position [309, 0]
click at [159, 253] on p "Pmax - Shopping" at bounding box center [144, 256] width 57 height 10
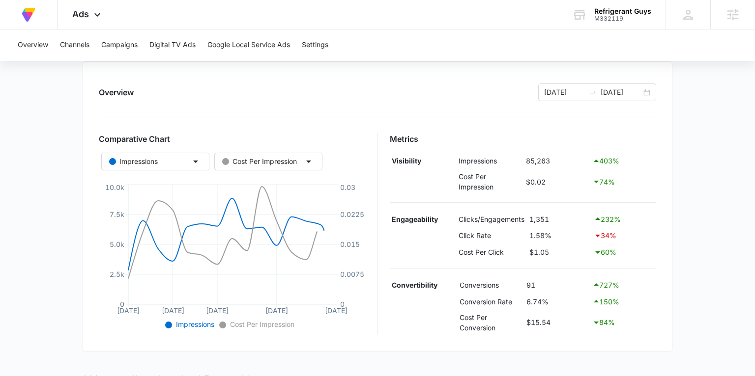
scroll to position [110, 0]
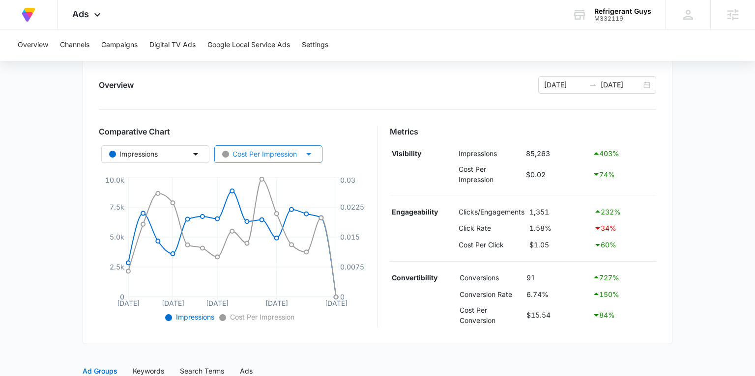
click at [254, 153] on div "Cost Per Impression" at bounding box center [259, 154] width 75 height 11
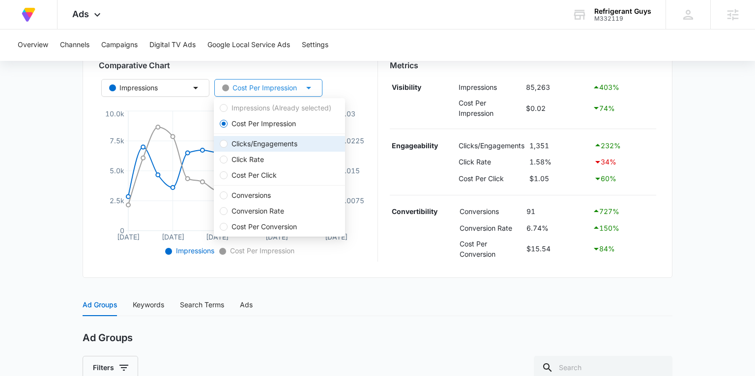
scroll to position [176, 0]
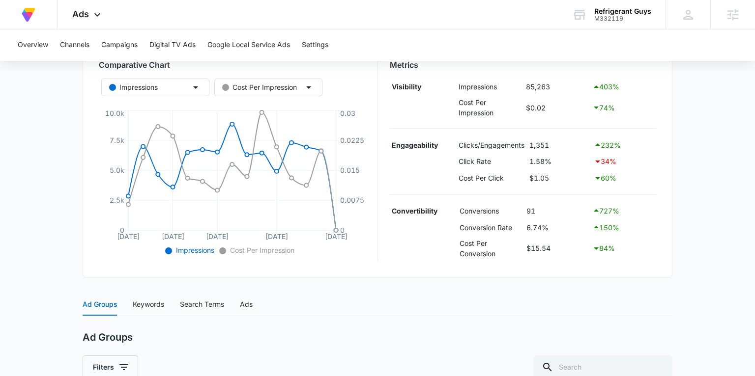
click at [437, 264] on div "Overview 08/01/2025 08/15/2025 Comparative Chart Impressions Cost Per Impressio…" at bounding box center [378, 132] width 590 height 290
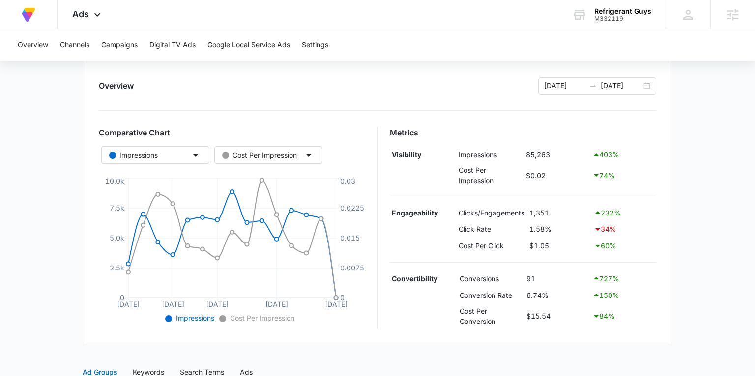
scroll to position [0, 0]
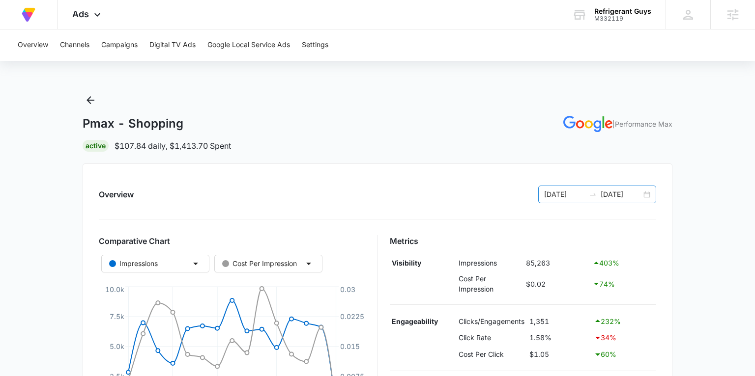
click at [649, 192] on div "08/01/2025 08/15/2025" at bounding box center [597, 195] width 118 height 18
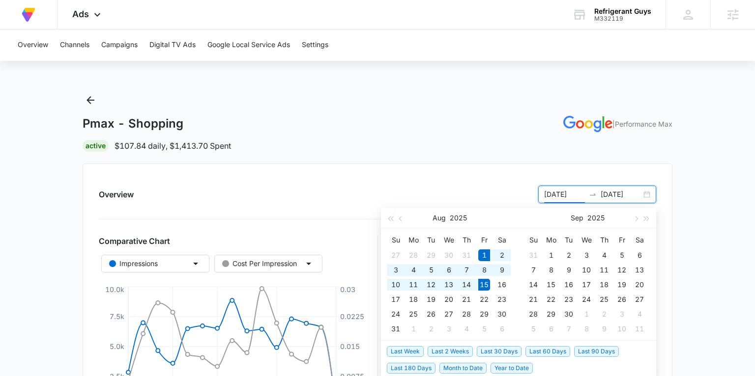
click at [649, 192] on div "08/01/2025 08/15/2025" at bounding box center [597, 195] width 118 height 18
type input "08/01/2025"
click at [419, 368] on span "Last 180 Days" at bounding box center [411, 368] width 49 height 11
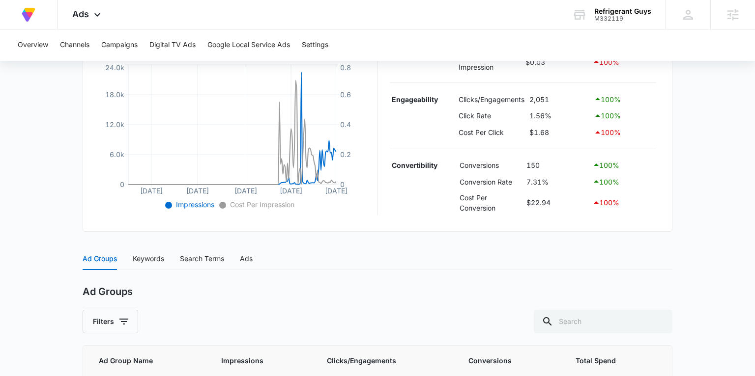
scroll to position [223, 0]
click at [99, 16] on icon at bounding box center [97, 16] width 6 height 3
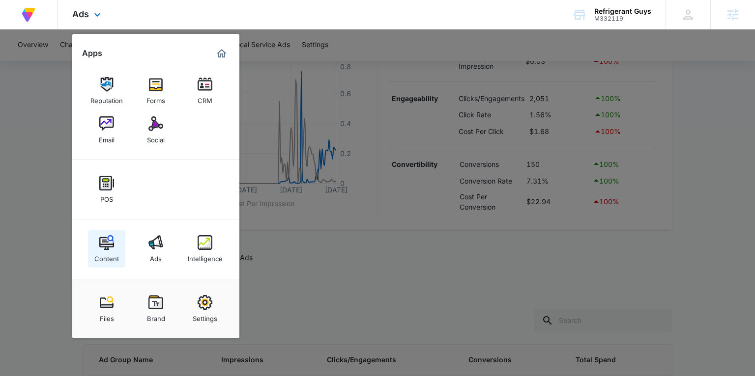
click at [108, 249] on img at bounding box center [106, 242] width 15 height 15
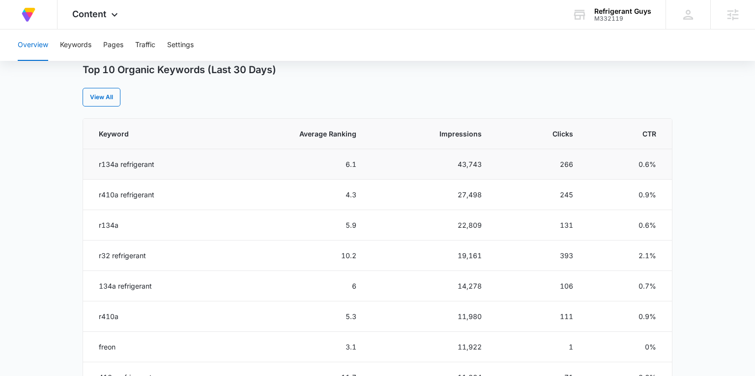
scroll to position [393, 0]
click at [104, 13] on span "Content" at bounding box center [89, 14] width 34 height 10
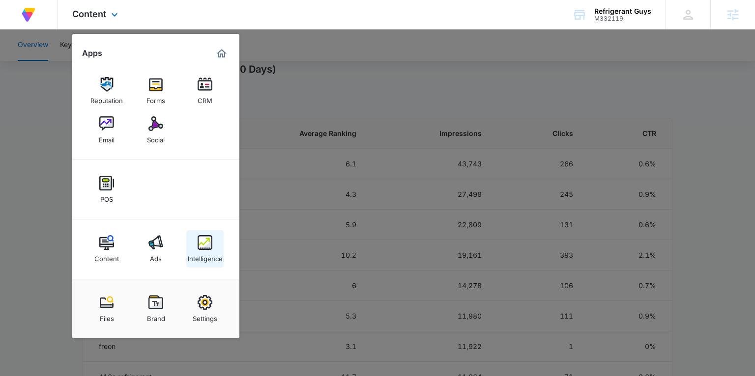
click at [202, 240] on img at bounding box center [204, 242] width 15 height 15
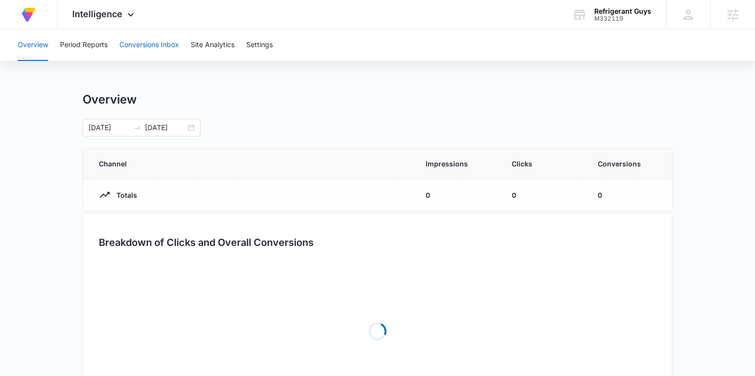
click at [148, 47] on button "Conversions Inbox" at bounding box center [148, 44] width 59 height 31
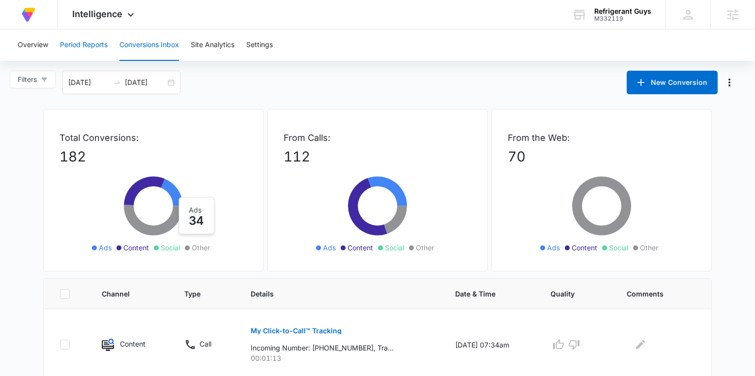
click at [92, 50] on button "Period Reports" at bounding box center [84, 44] width 48 height 31
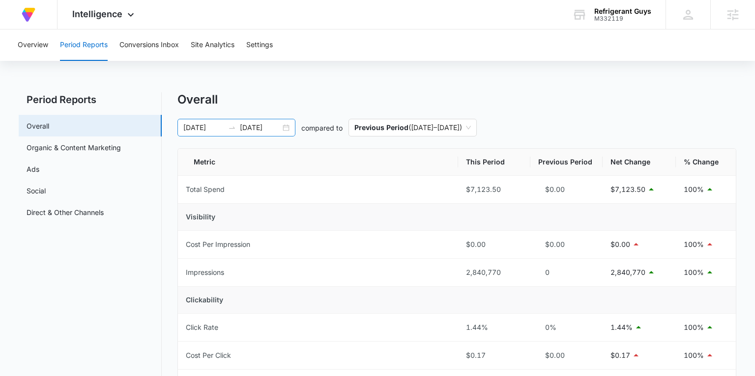
click at [285, 128] on div "02/15/2025 08/14/2025" at bounding box center [236, 128] width 118 height 18
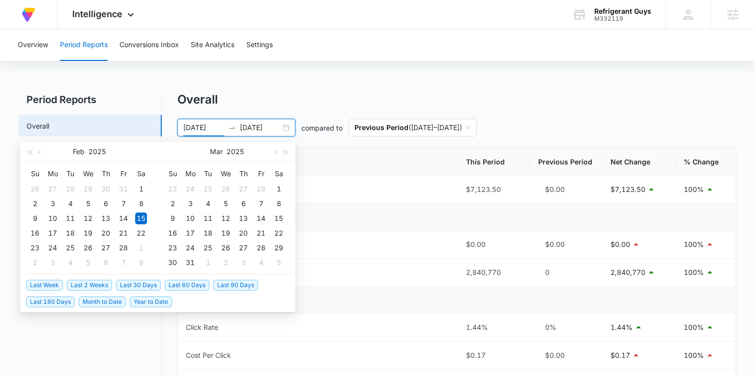
click at [96, 282] on span "Last 2 Weeks" at bounding box center [89, 285] width 45 height 11
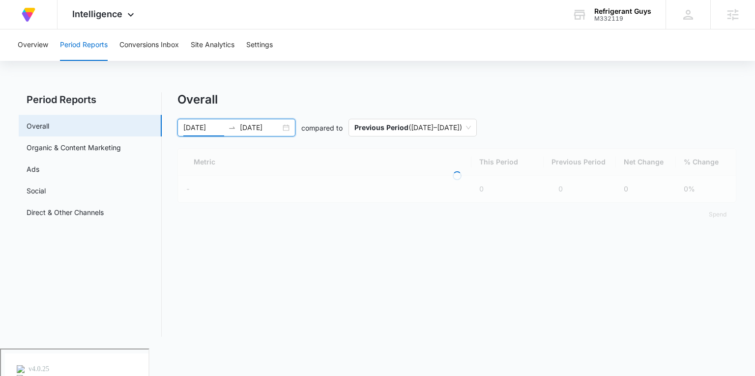
click at [288, 129] on div "07/31/2025 08/14/2025" at bounding box center [236, 128] width 118 height 18
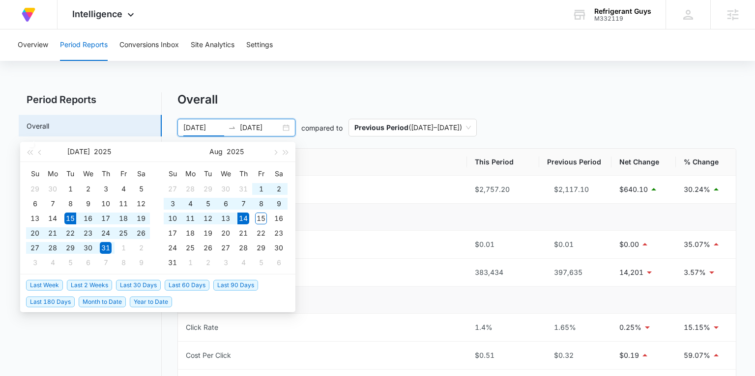
click at [144, 284] on span "Last 30 Days" at bounding box center [138, 285] width 45 height 11
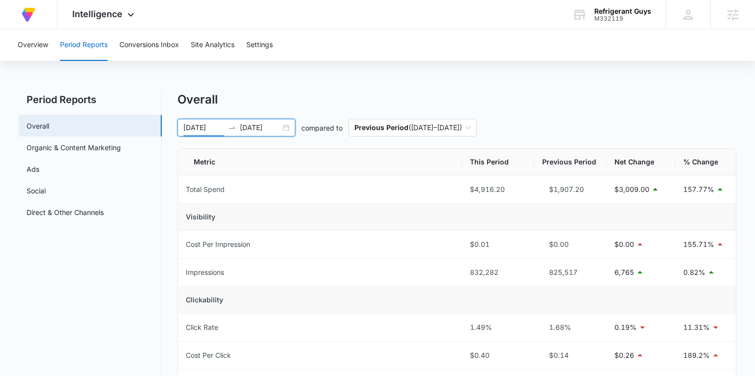
click at [287, 126] on div "07/15/2025 08/14/2025" at bounding box center [236, 128] width 118 height 18
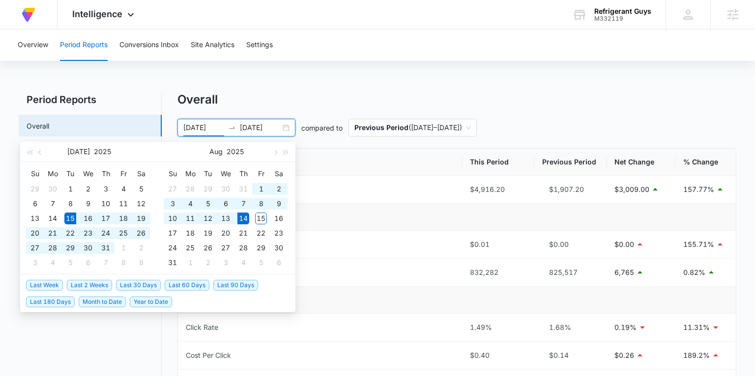
click at [287, 126] on div "07/15/2025 08/14/2025" at bounding box center [236, 128] width 118 height 18
type input "07/15/2025"
click at [144, 286] on span "Last 30 Days" at bounding box center [138, 285] width 45 height 11
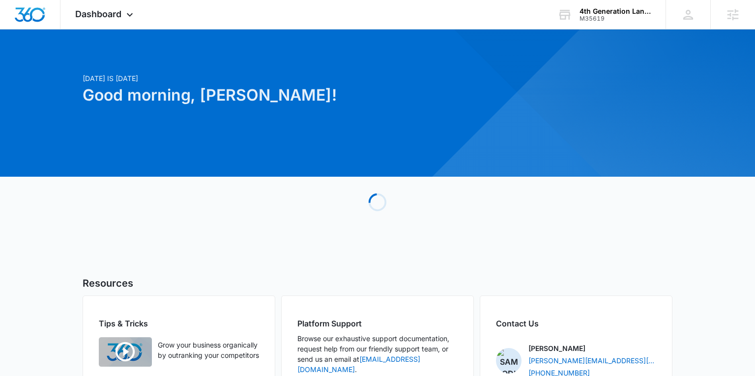
scroll to position [0, 0]
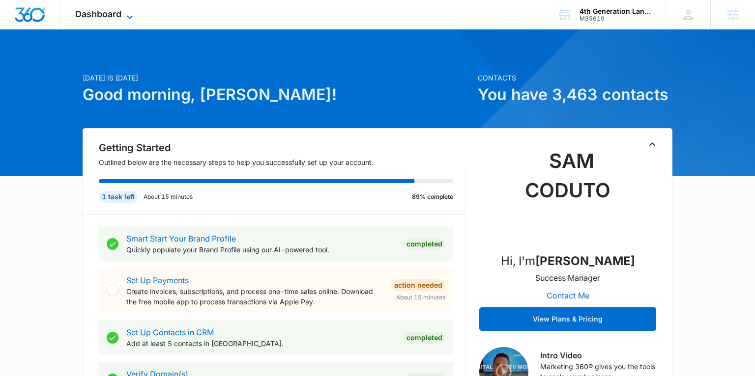
click at [100, 14] on span "Dashboard" at bounding box center [98, 14] width 46 height 10
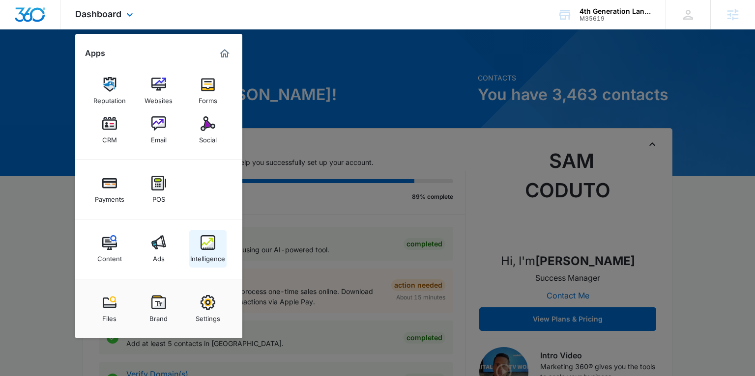
click at [205, 248] on img at bounding box center [207, 242] width 15 height 15
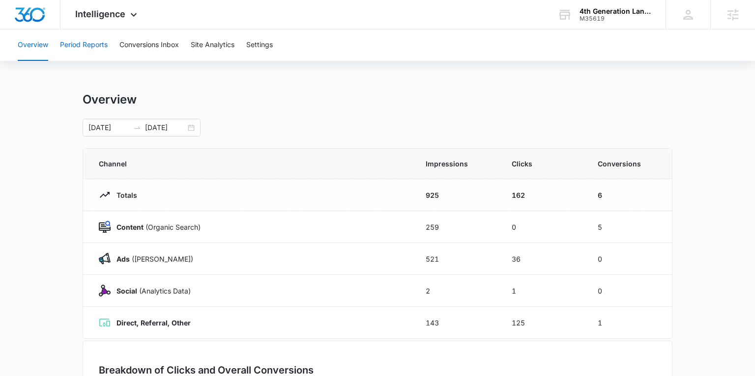
click at [93, 44] on button "Period Reports" at bounding box center [84, 44] width 48 height 31
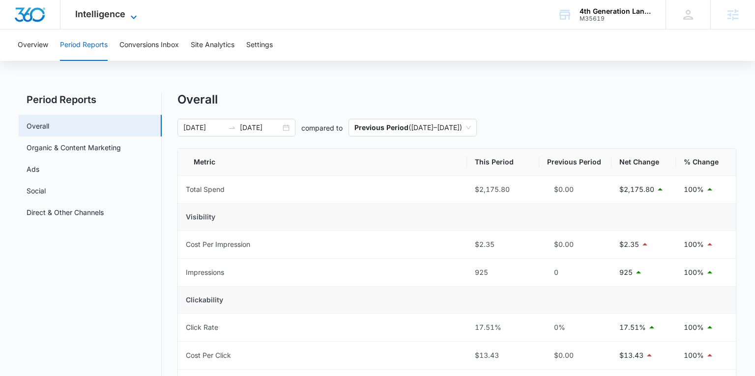
click at [114, 16] on span "Intelligence" at bounding box center [100, 14] width 50 height 10
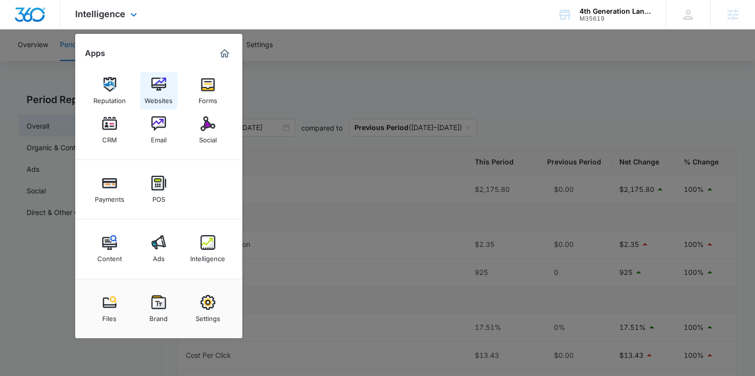
click at [154, 84] on img at bounding box center [158, 84] width 15 height 15
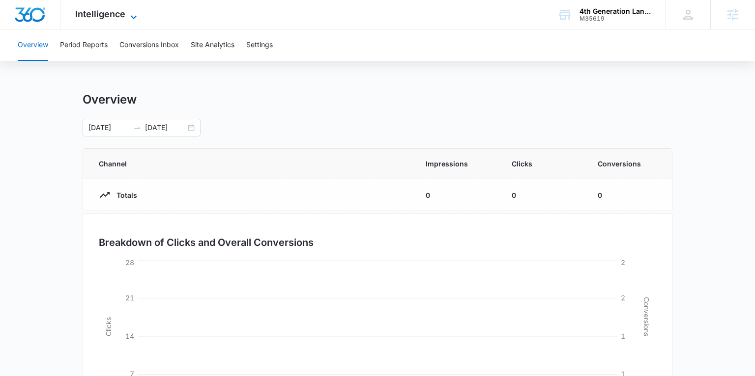
click at [97, 13] on span "Intelligence" at bounding box center [100, 14] width 50 height 10
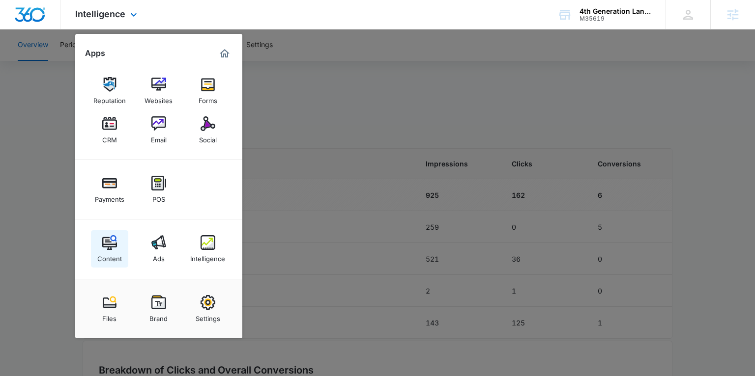
click at [113, 245] on img at bounding box center [109, 242] width 15 height 15
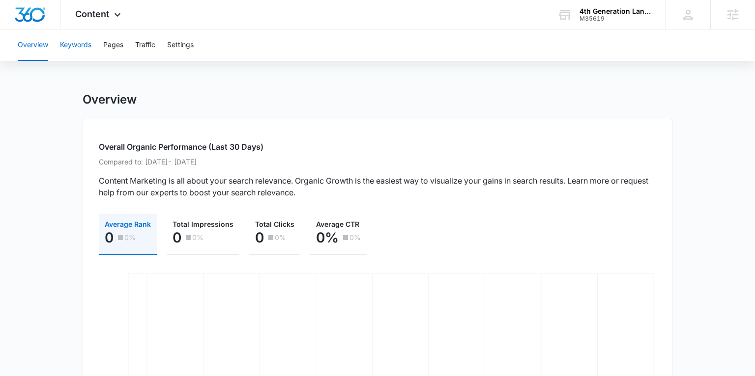
click at [79, 46] on button "Keywords" at bounding box center [75, 44] width 31 height 31
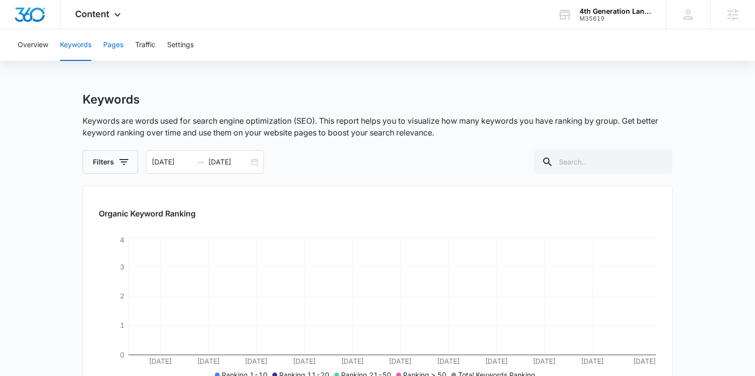
click at [113, 44] on button "Pages" at bounding box center [113, 44] width 20 height 31
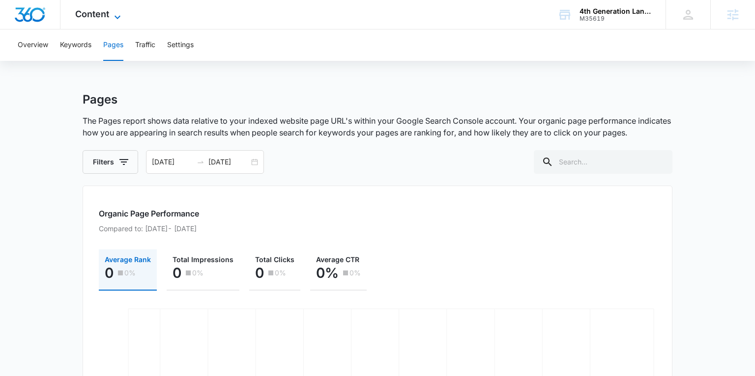
click at [103, 17] on span "Content" at bounding box center [92, 14] width 34 height 10
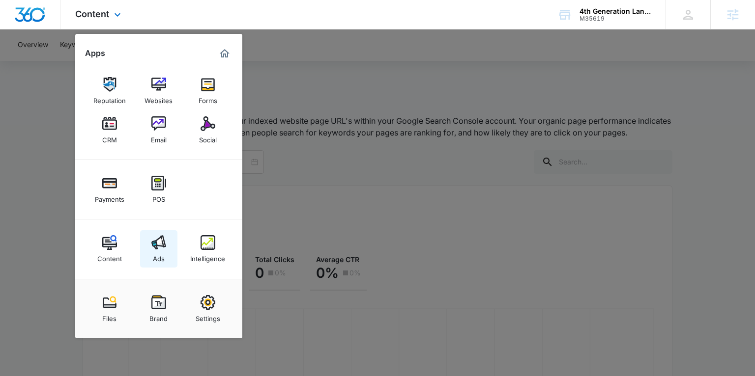
click at [169, 255] on link "Ads" at bounding box center [158, 248] width 37 height 37
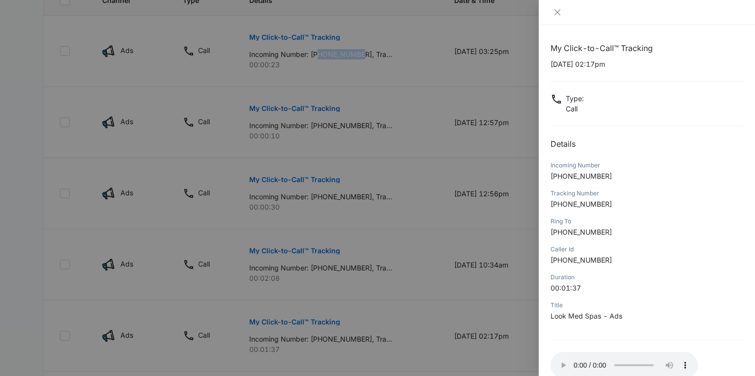
scroll to position [269, 0]
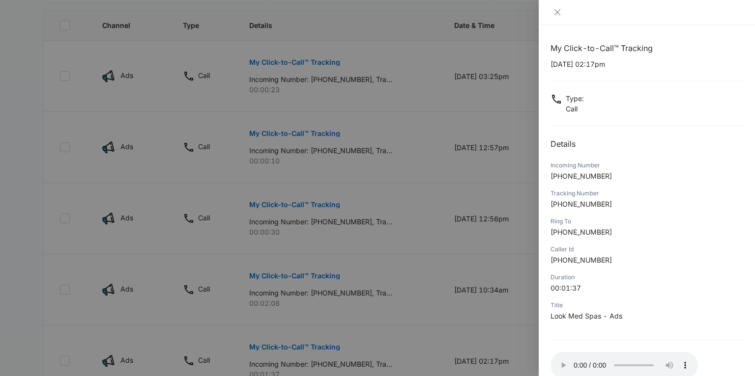
click at [306, 141] on div at bounding box center [377, 188] width 755 height 376
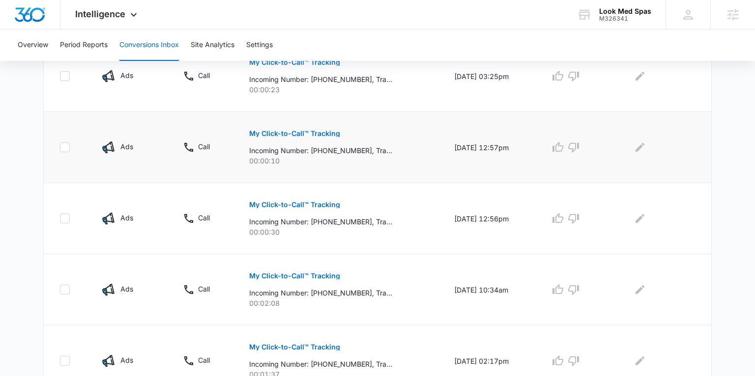
click at [305, 135] on p "My Click-to-Call™ Tracking" at bounding box center [294, 133] width 91 height 7
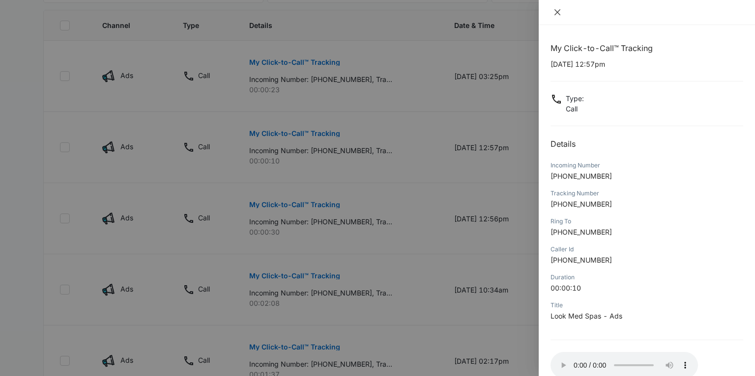
click at [558, 14] on icon "close" at bounding box center [557, 12] width 8 height 8
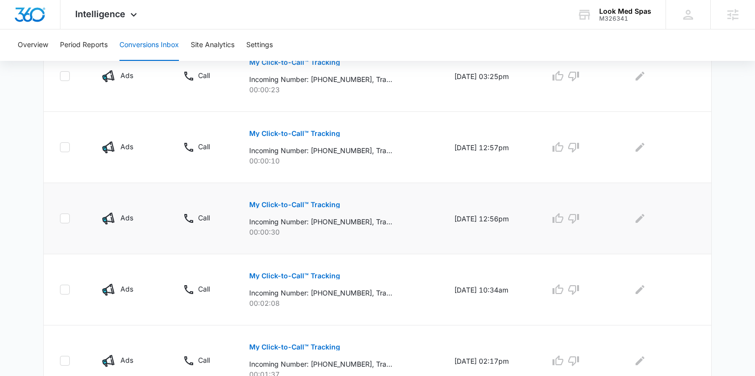
click at [280, 206] on p "My Click-to-Call™ Tracking" at bounding box center [294, 204] width 91 height 7
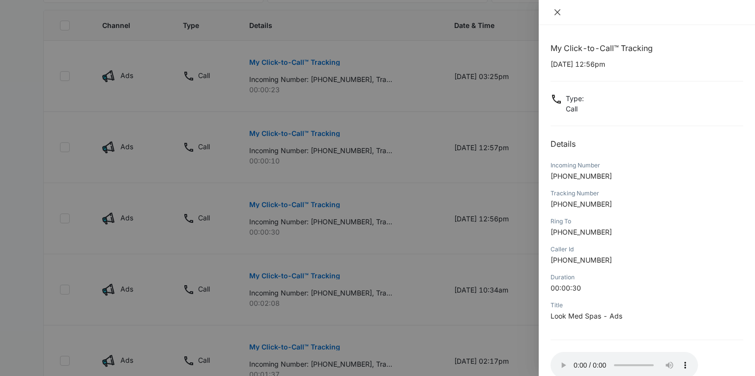
click at [560, 13] on icon "close" at bounding box center [557, 12] width 8 height 8
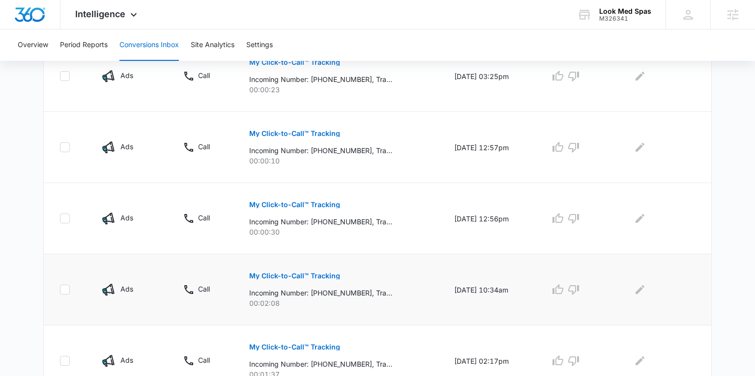
click at [270, 273] on p "My Click-to-Call™ Tracking" at bounding box center [294, 276] width 91 height 7
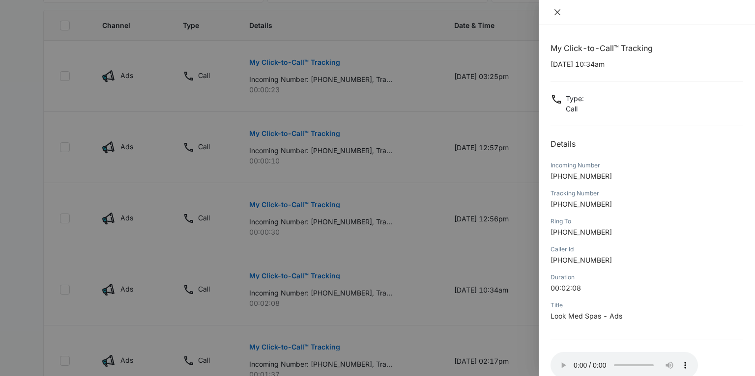
click at [558, 13] on icon "close" at bounding box center [557, 12] width 6 height 6
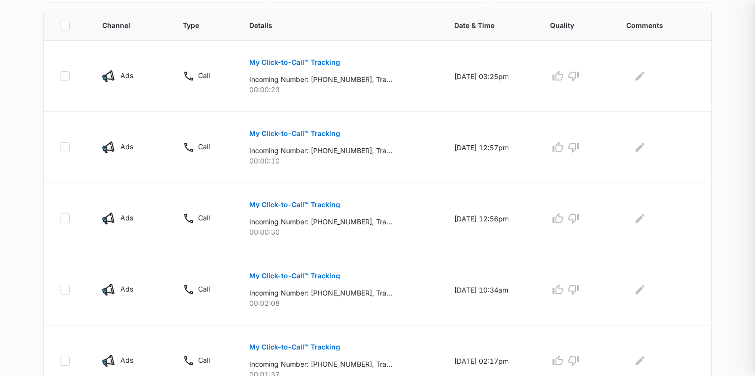
click at [558, 13] on div "My Click-to-Call™ Tracking [DATE] 10:34am Type : Call Details Incoming Number […" at bounding box center [377, 188] width 755 height 376
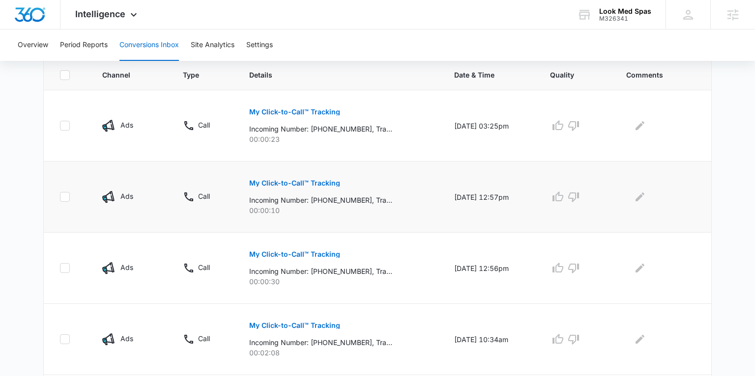
scroll to position [219, 0]
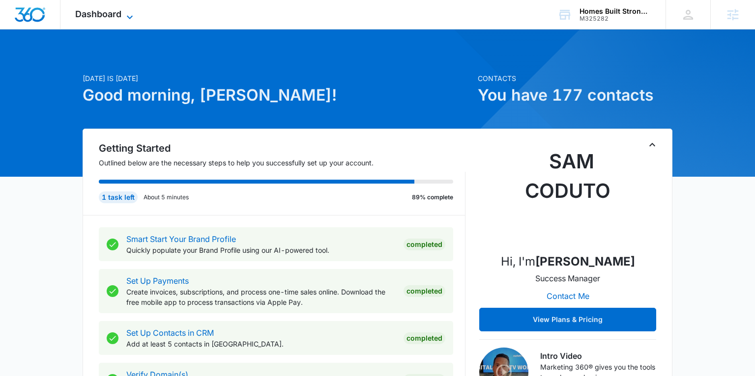
click at [100, 14] on span "Dashboard" at bounding box center [98, 14] width 46 height 10
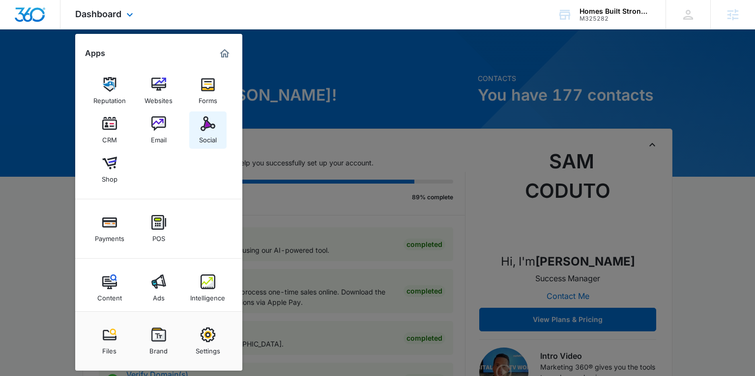
click at [213, 140] on div "Social" at bounding box center [208, 137] width 18 height 13
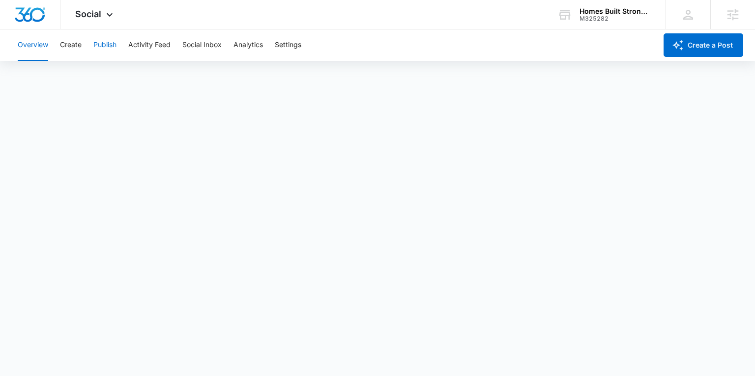
click at [105, 41] on button "Publish" at bounding box center [104, 44] width 23 height 31
click at [99, 15] on span "Social" at bounding box center [88, 14] width 26 height 10
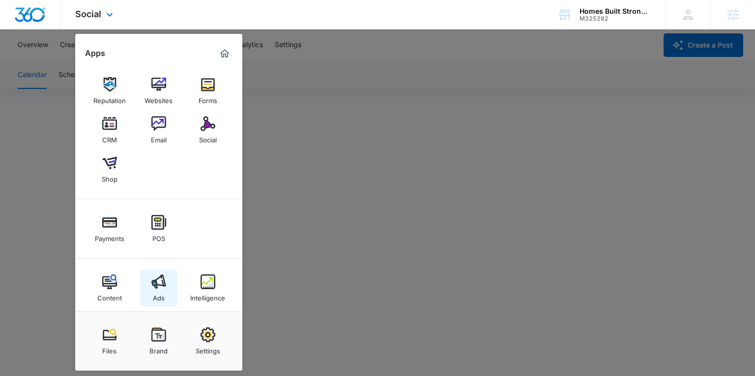
click at [161, 281] on img at bounding box center [158, 282] width 15 height 15
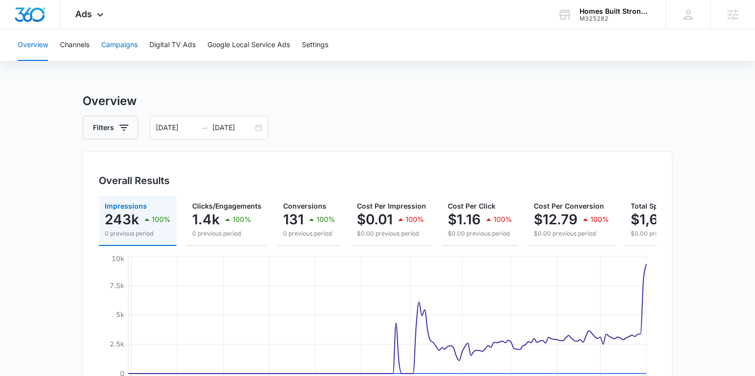
click at [126, 46] on button "Campaigns" at bounding box center [119, 44] width 36 height 31
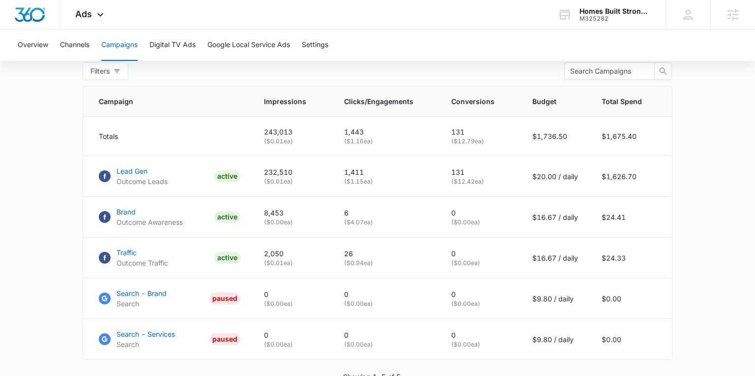
scroll to position [393, 0]
click at [81, 11] on span "Ads" at bounding box center [83, 14] width 17 height 10
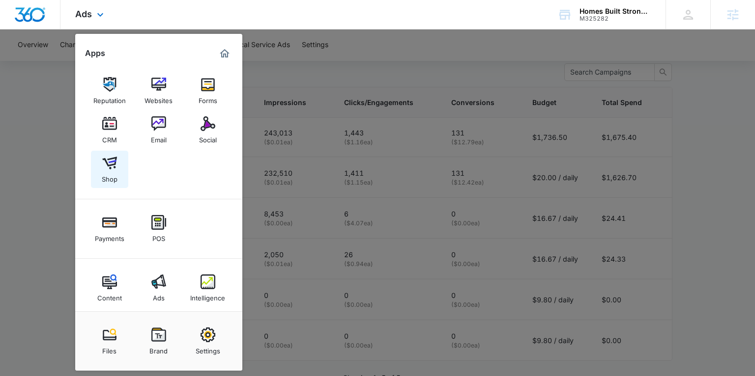
click at [111, 175] on div "Shop" at bounding box center [110, 176] width 16 height 13
